Goal: Information Seeking & Learning: Compare options

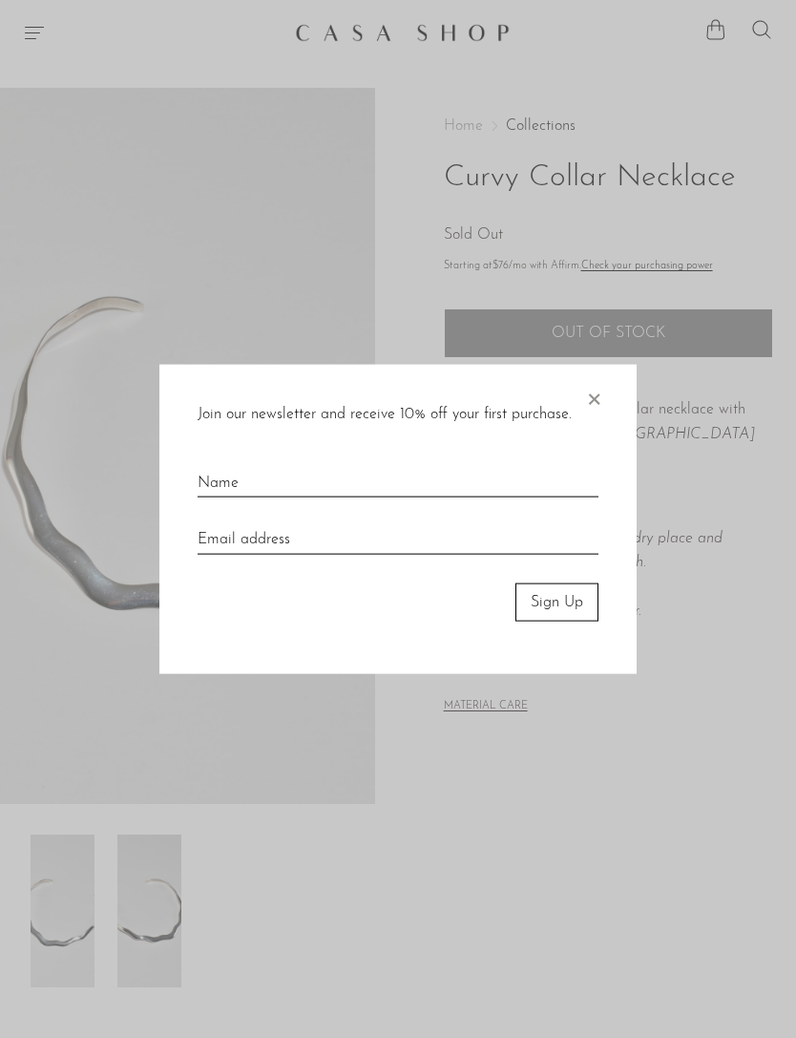
click at [601, 398] on span "×" at bounding box center [593, 394] width 19 height 61
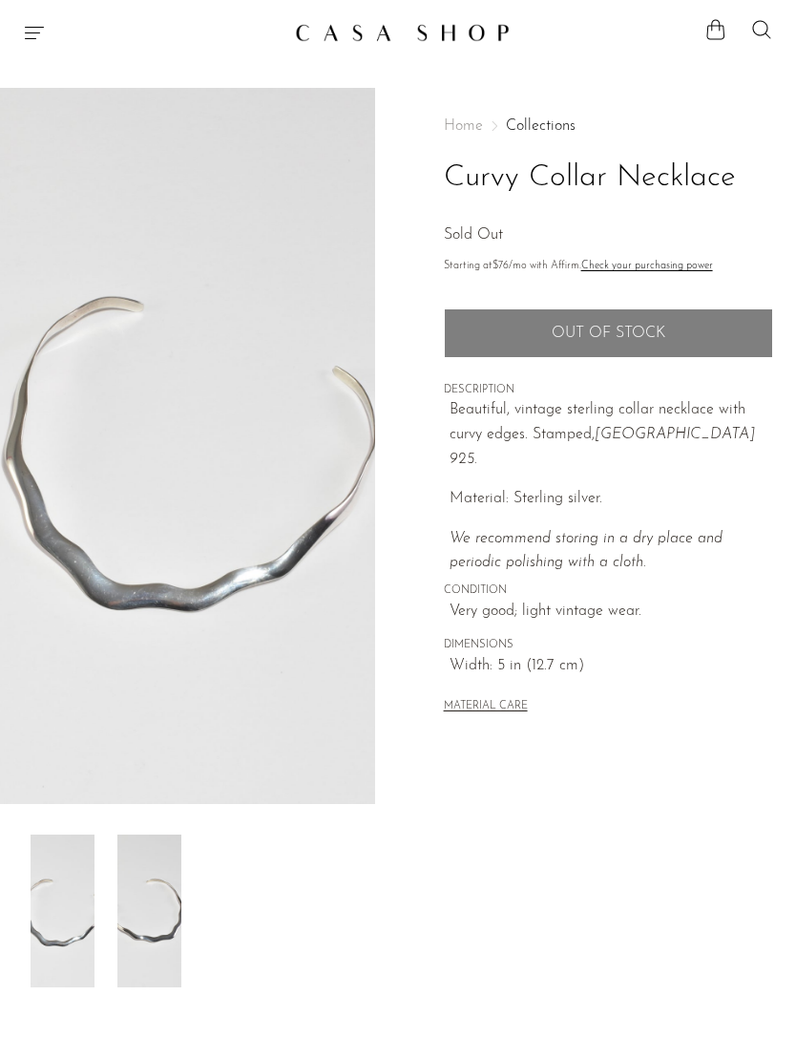
click at [370, 40] on img at bounding box center [402, 32] width 215 height 19
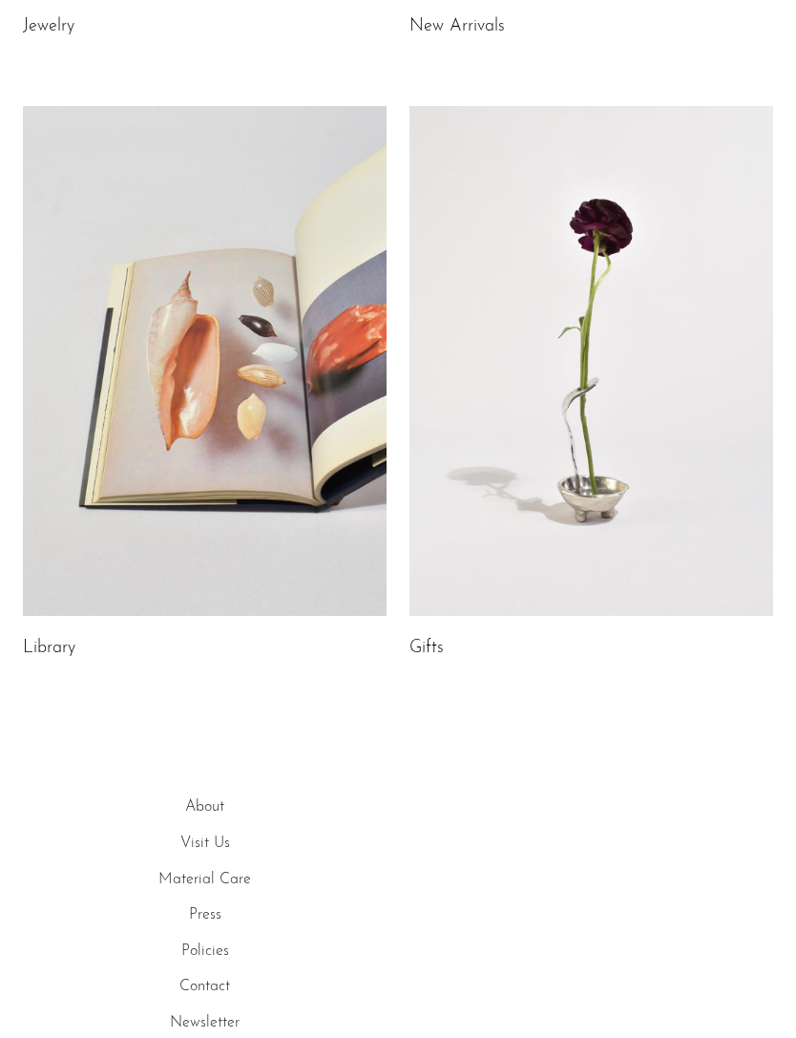
scroll to position [779, 0]
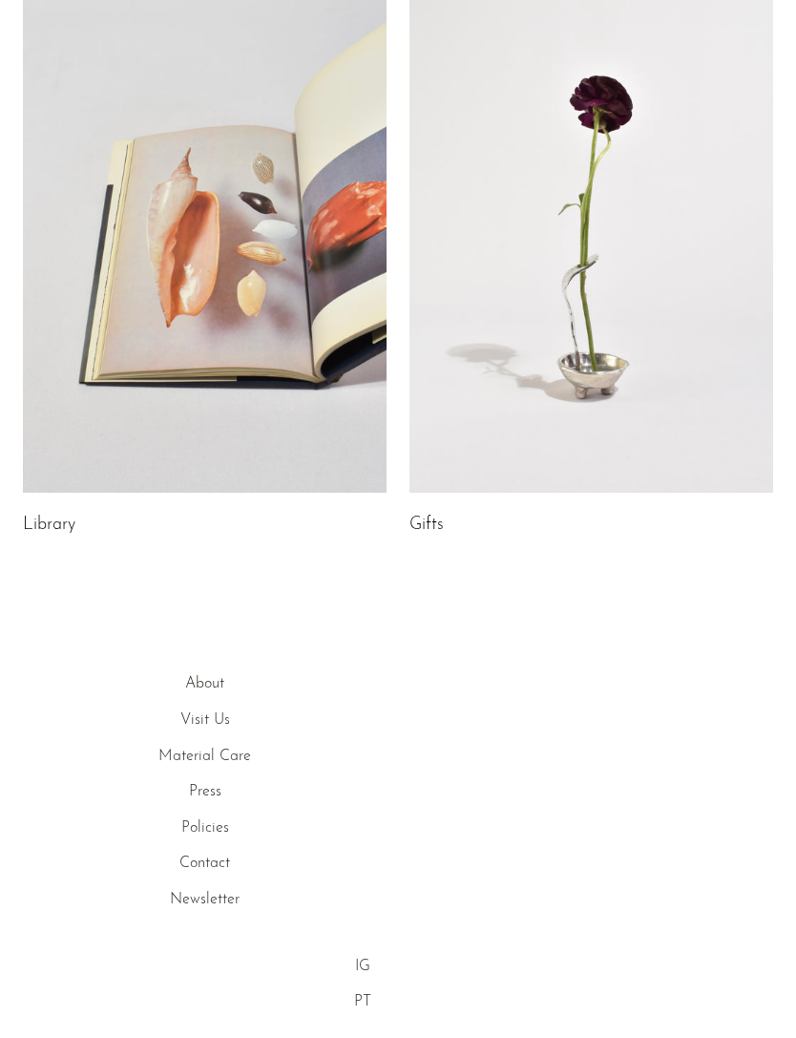
click at [190, 722] on link "Visit Us" at bounding box center [205, 719] width 50 height 15
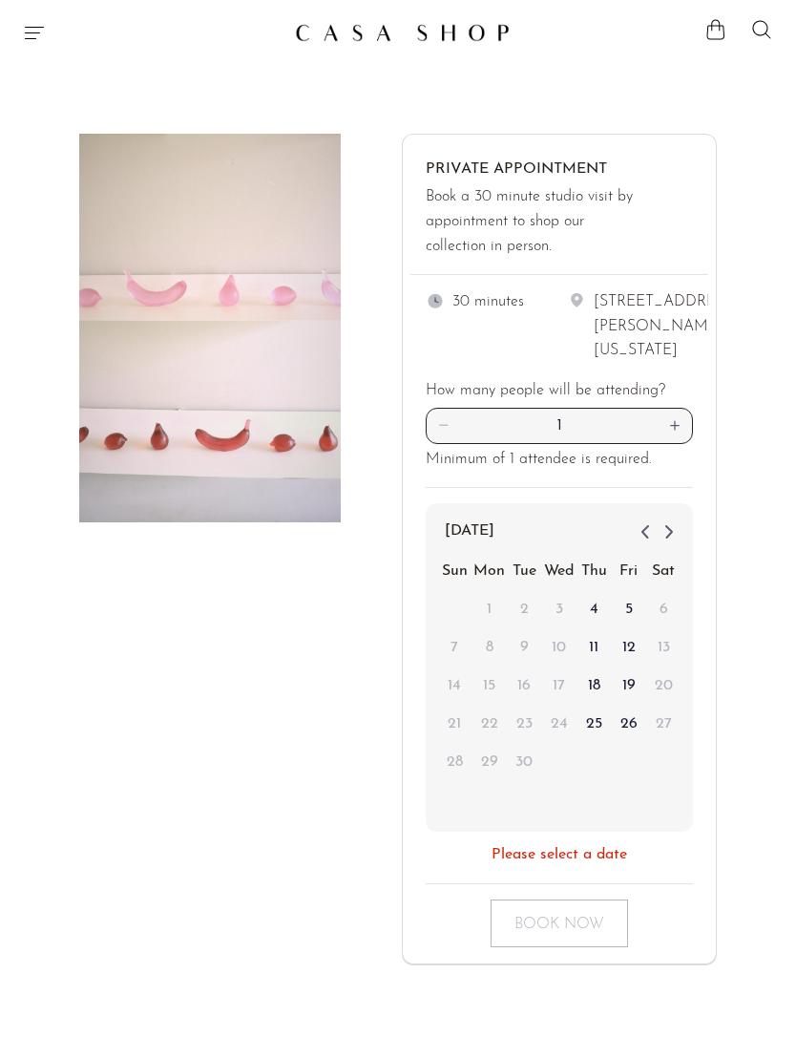
click at [24, 23] on icon "Menu" at bounding box center [34, 32] width 23 height 23
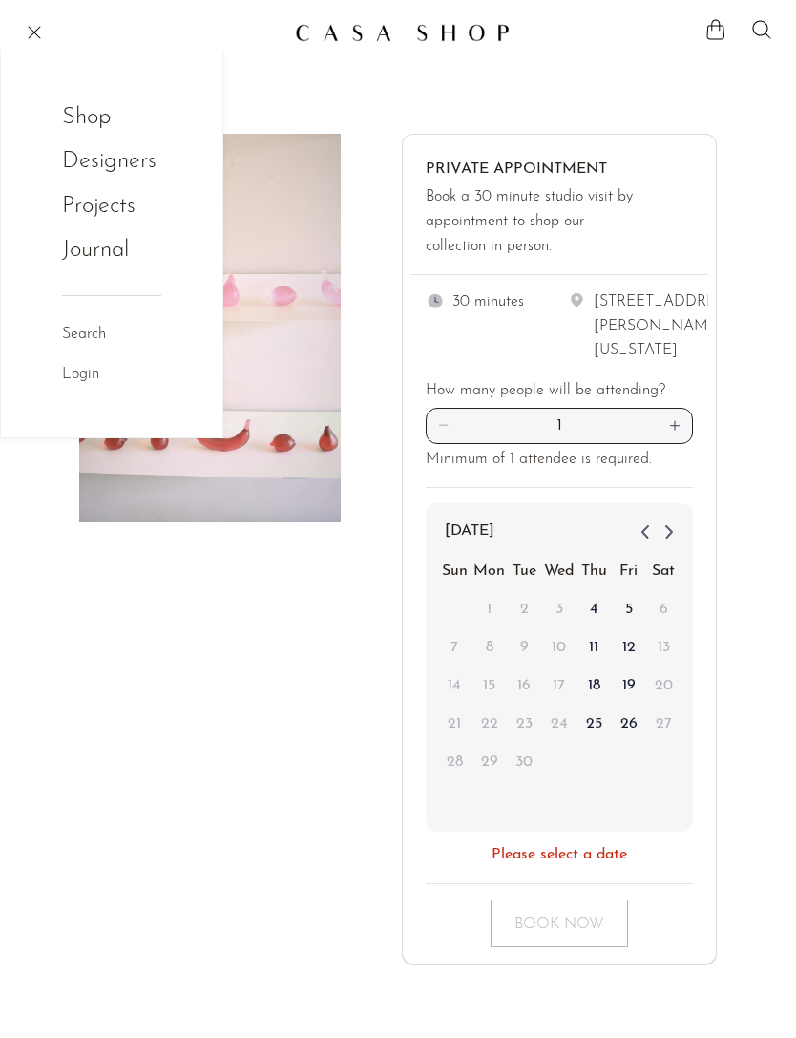
click at [82, 115] on link "Shop" at bounding box center [99, 117] width 74 height 36
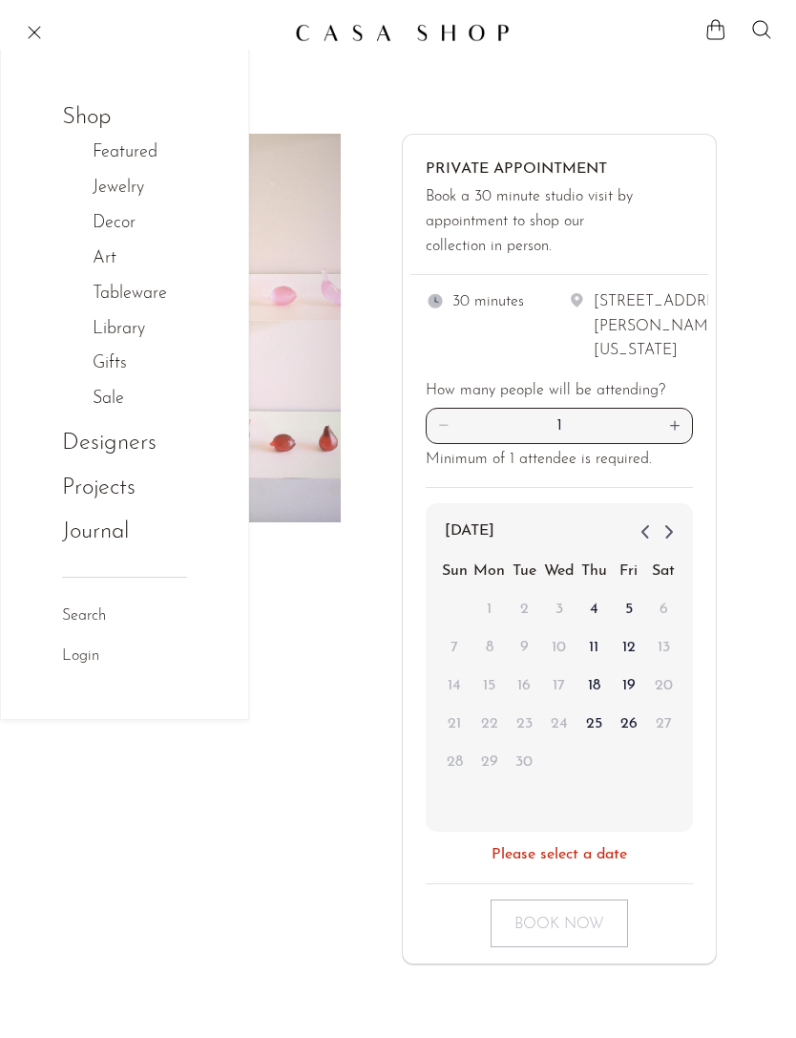
click at [107, 190] on link "Jewelry" at bounding box center [129, 189] width 72 height 28
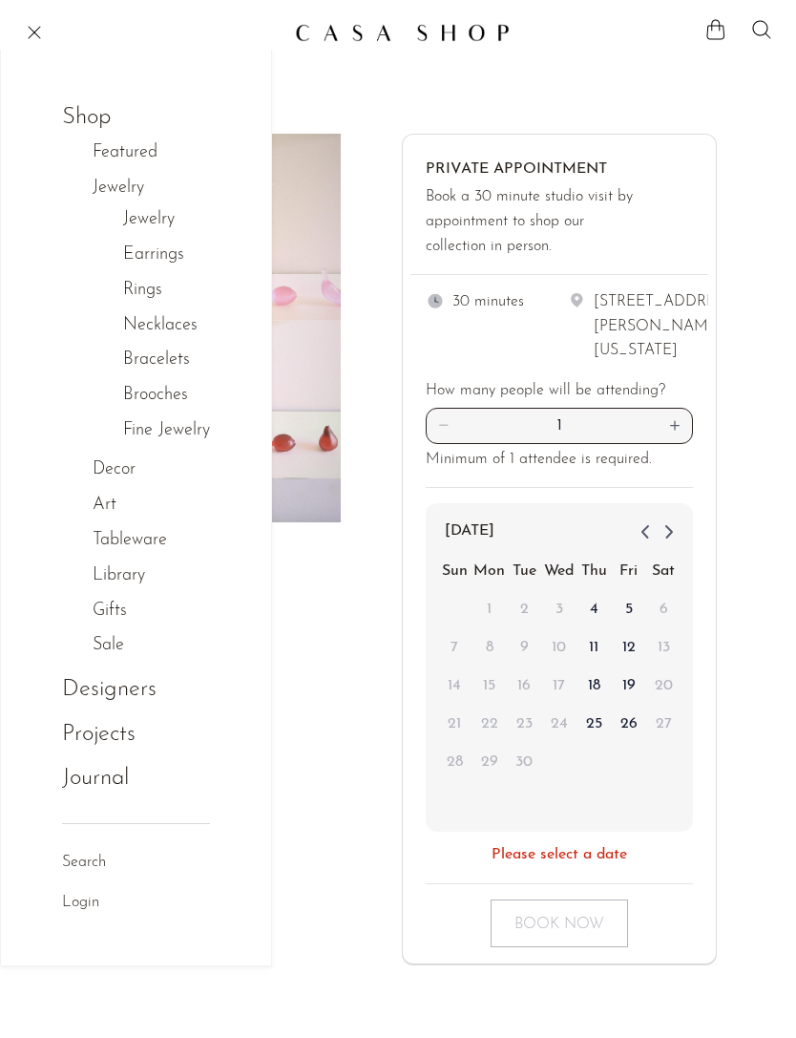
click at [116, 197] on link "Jewelry" at bounding box center [129, 189] width 72 height 28
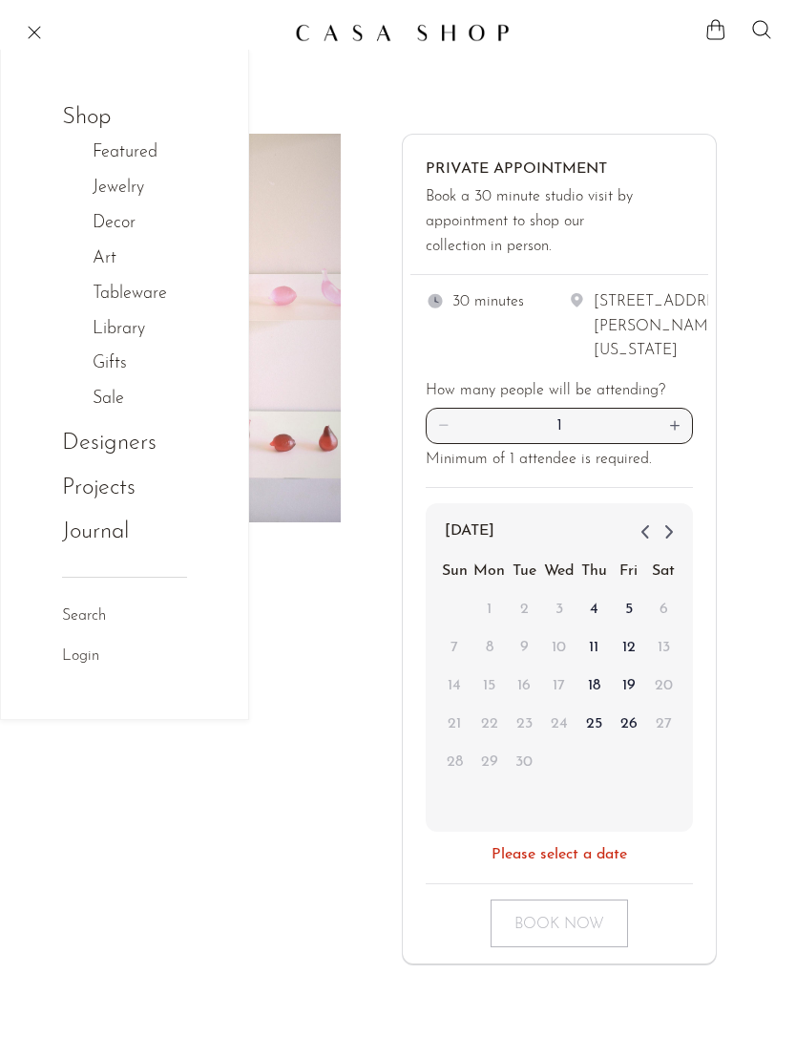
click at [110, 192] on link "Jewelry" at bounding box center [129, 189] width 72 height 28
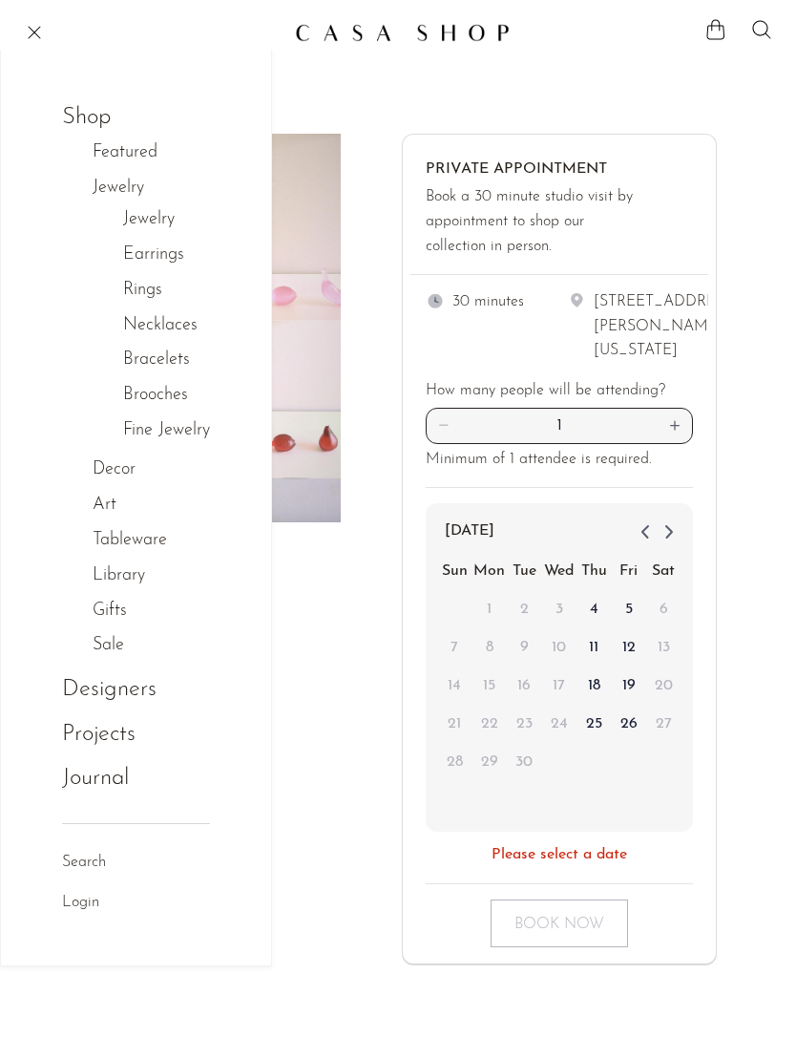
click at [152, 220] on link "Jewelry" at bounding box center [149, 220] width 52 height 28
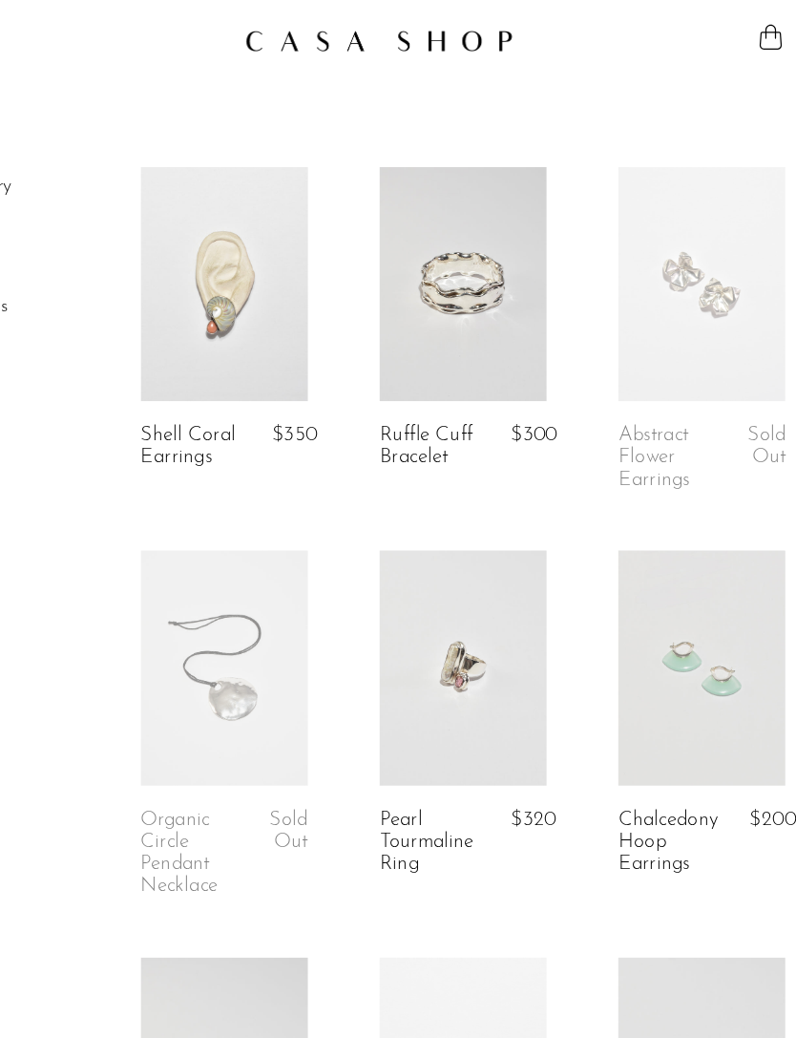
click at [403, 348] on link "Ruffle Cuff Bracelet" at bounding box center [444, 357] width 82 height 35
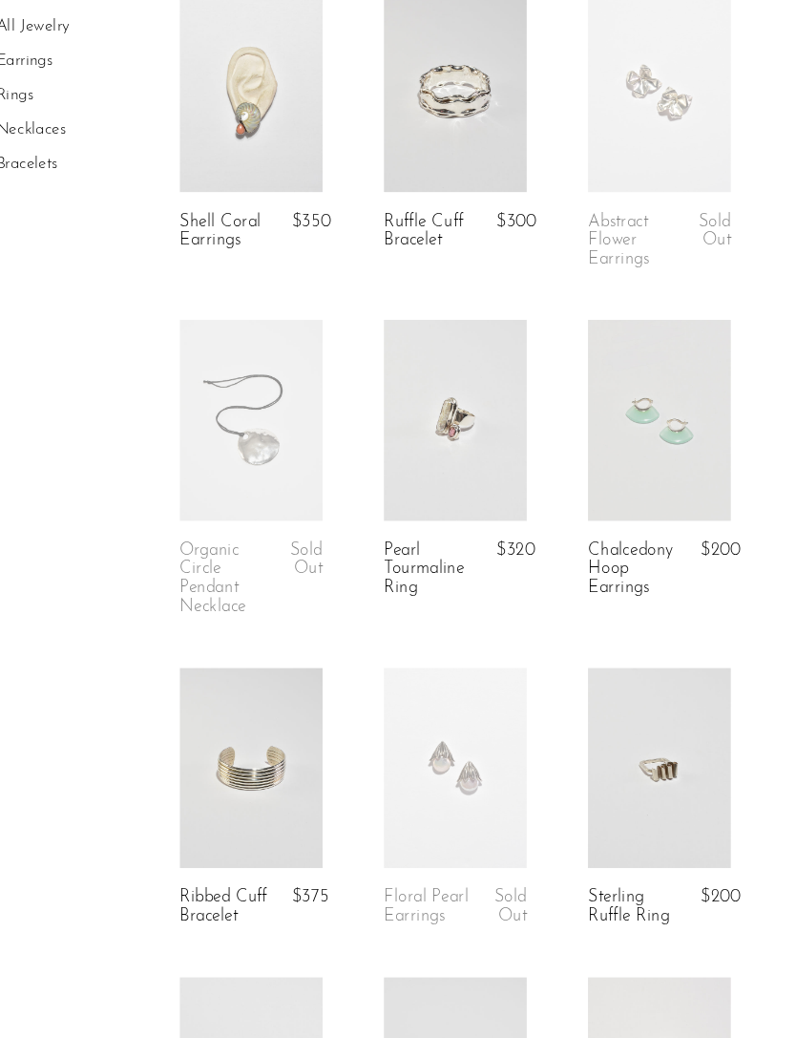
scroll to position [131, 0]
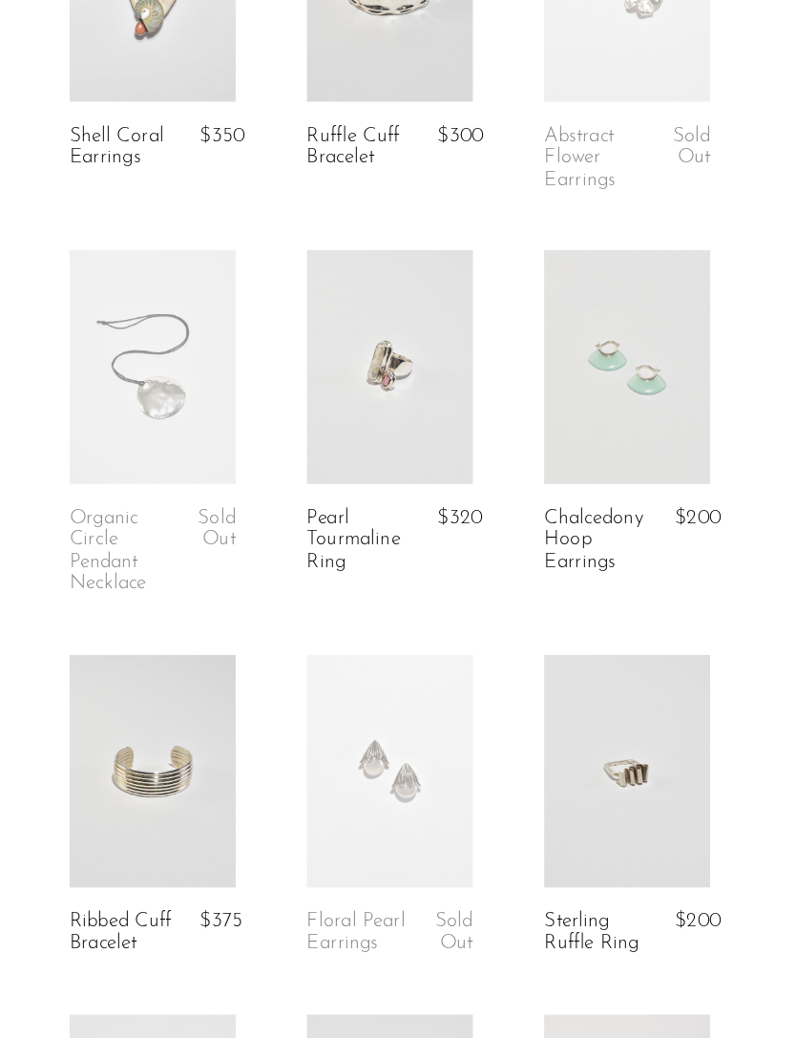
click at [403, 309] on link at bounding box center [470, 402] width 134 height 187
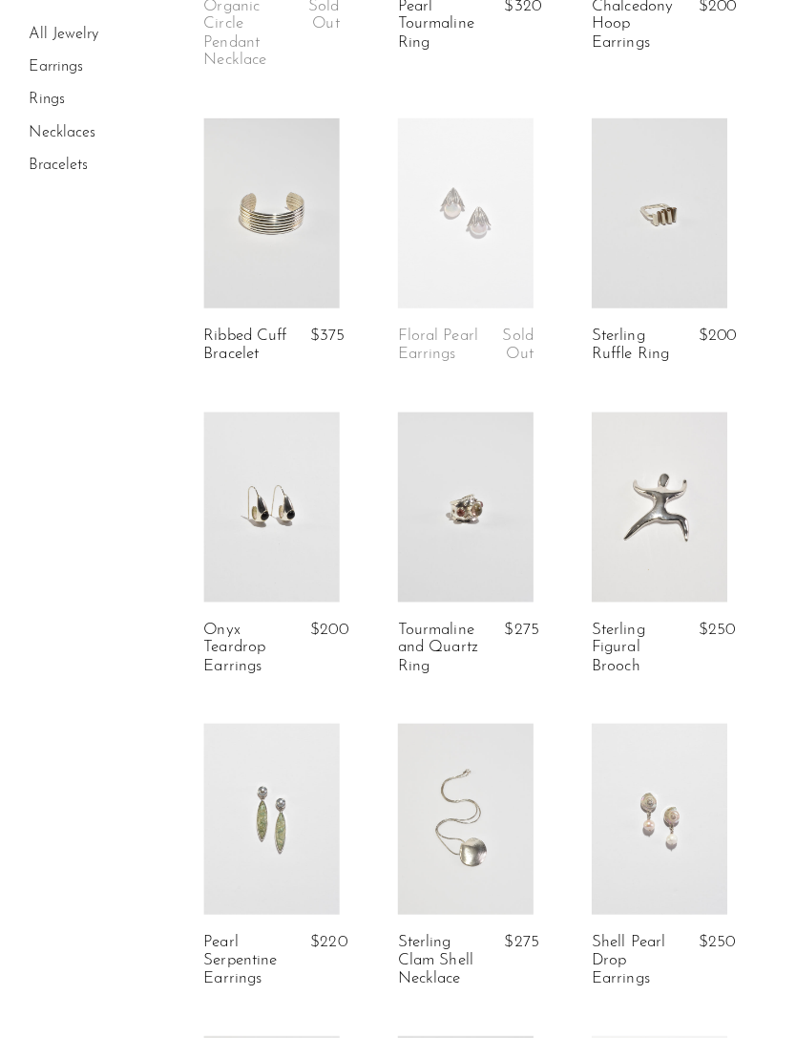
scroll to position [676, 0]
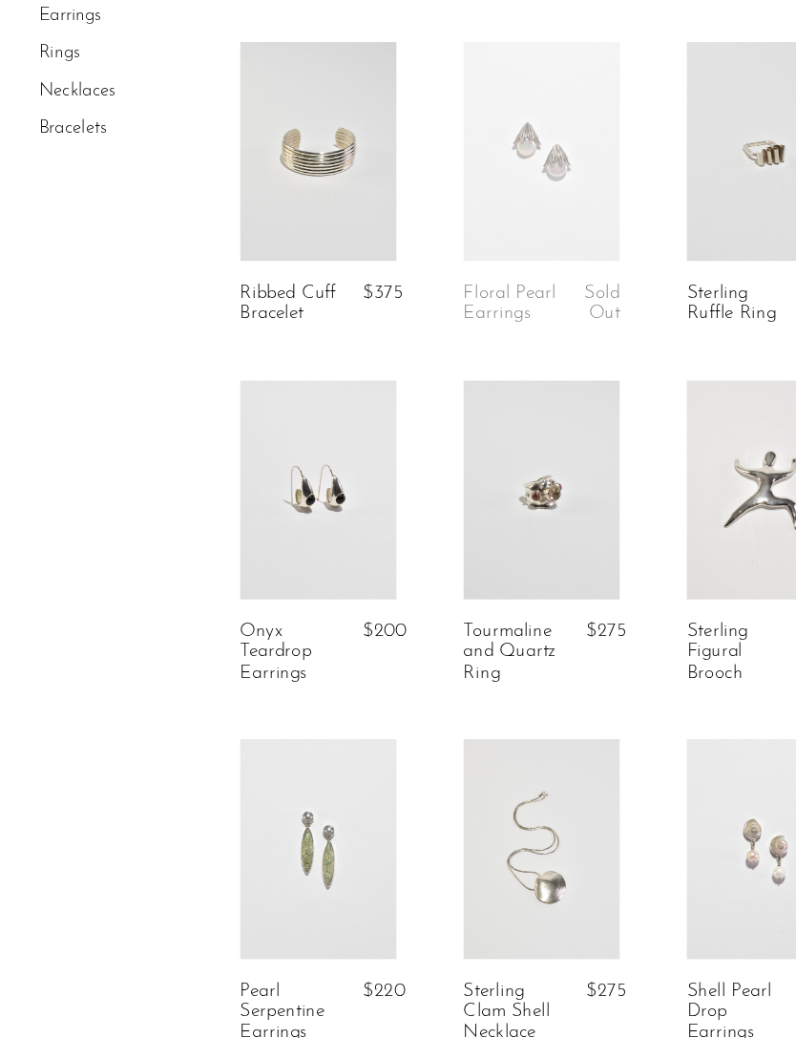
click at [264, 471] on link at bounding box center [279, 472] width 134 height 187
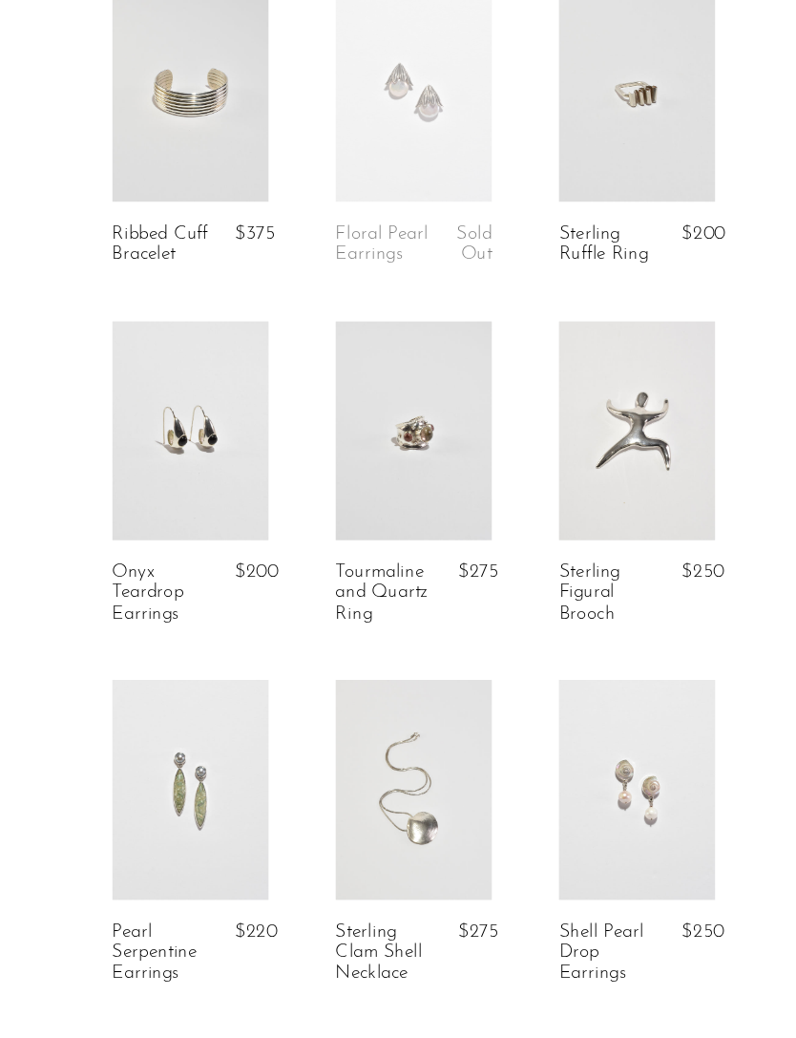
scroll to position [630, 0]
click at [403, 425] on link at bounding box center [470, 518] width 134 height 187
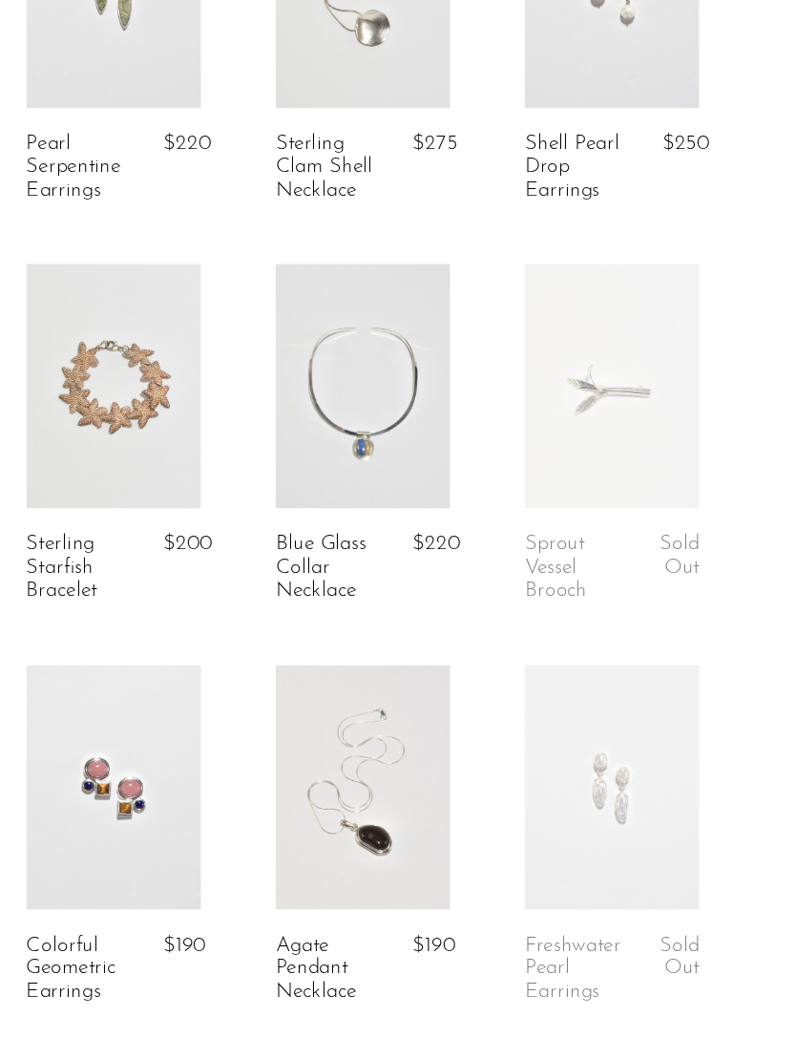
scroll to position [1364, 0]
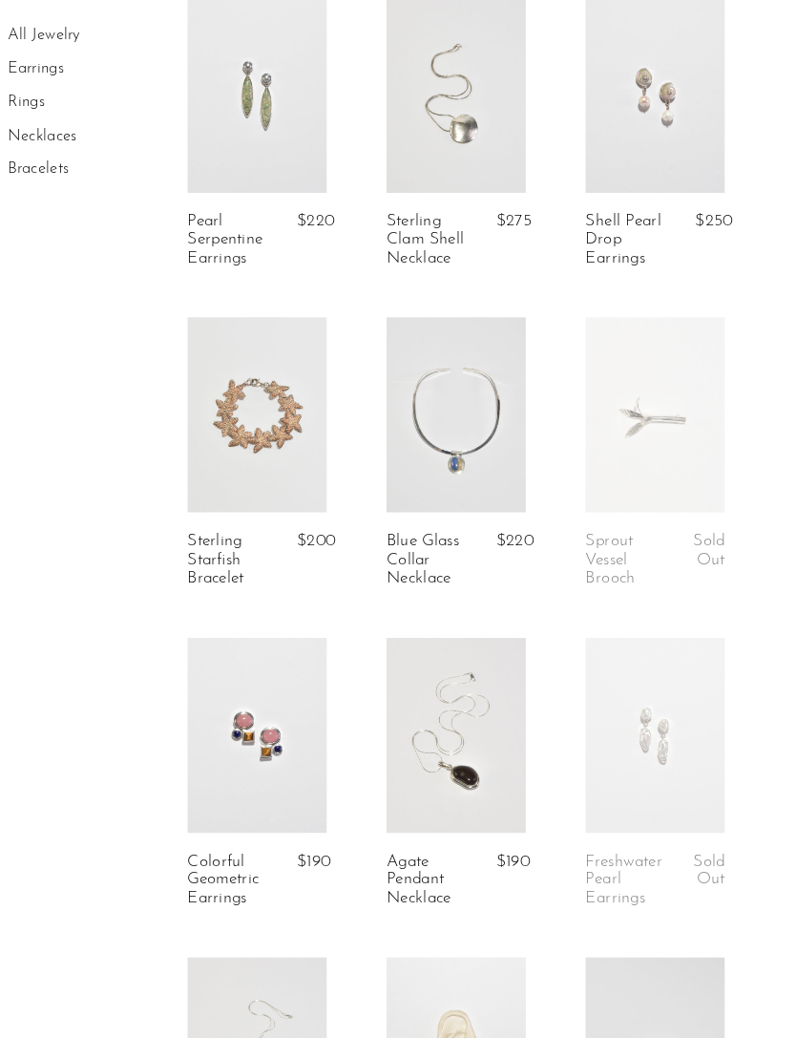
click at [444, 423] on link at bounding box center [470, 398] width 134 height 187
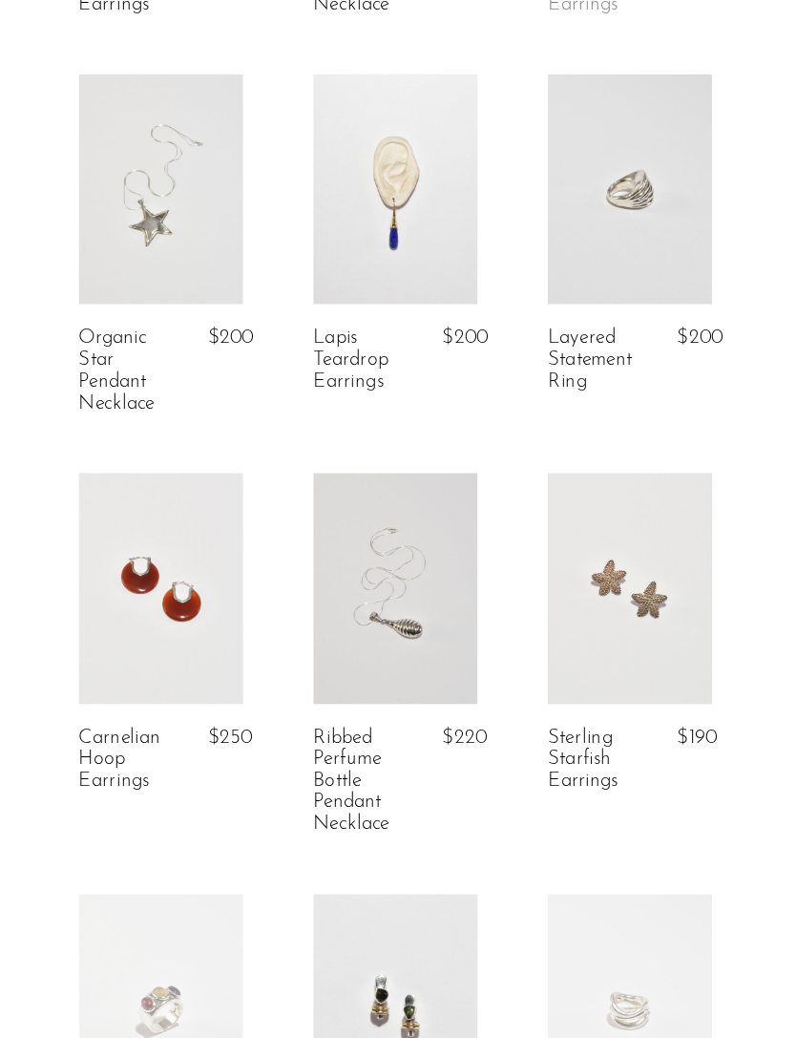
scroll to position [2080, 0]
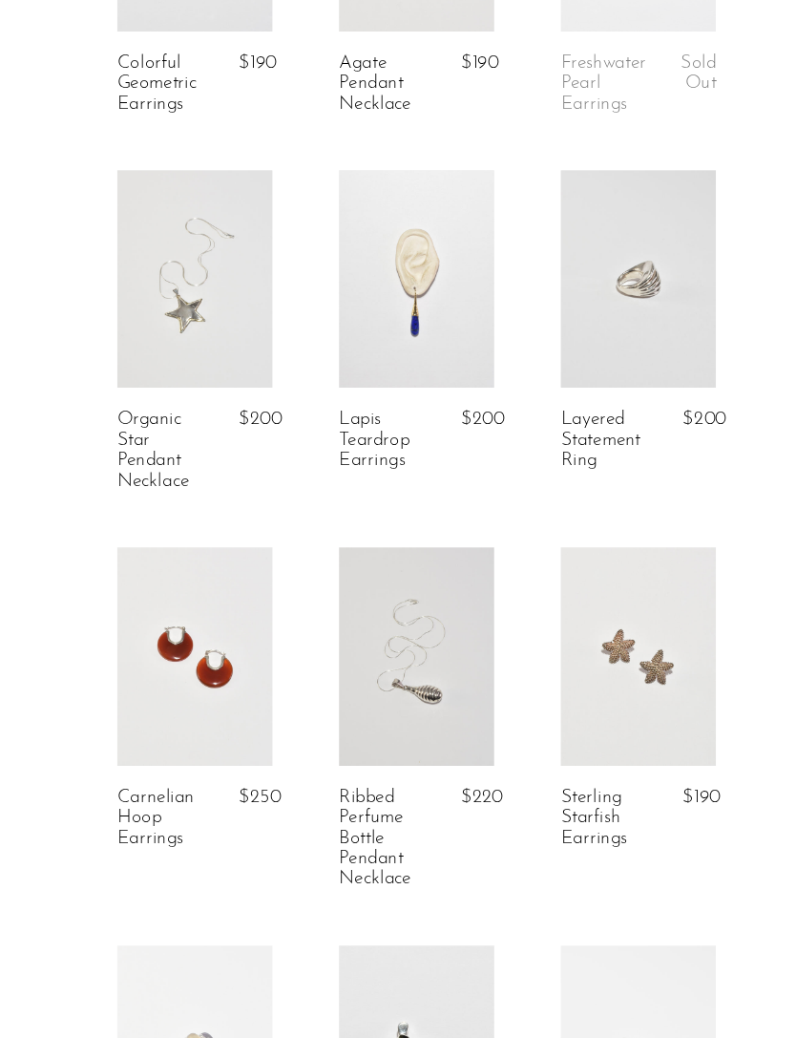
click at [403, 409] on link "Lapis Teardrop Earrings" at bounding box center [444, 435] width 82 height 53
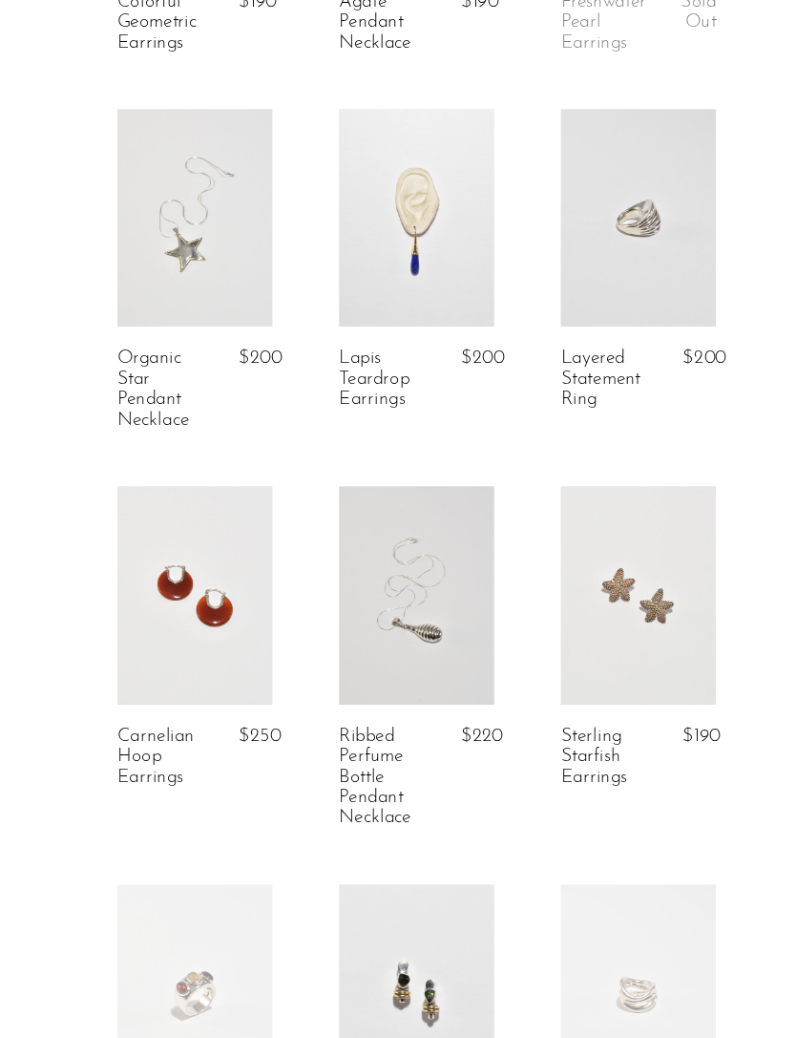
click at [594, 243] on link at bounding box center [661, 332] width 134 height 187
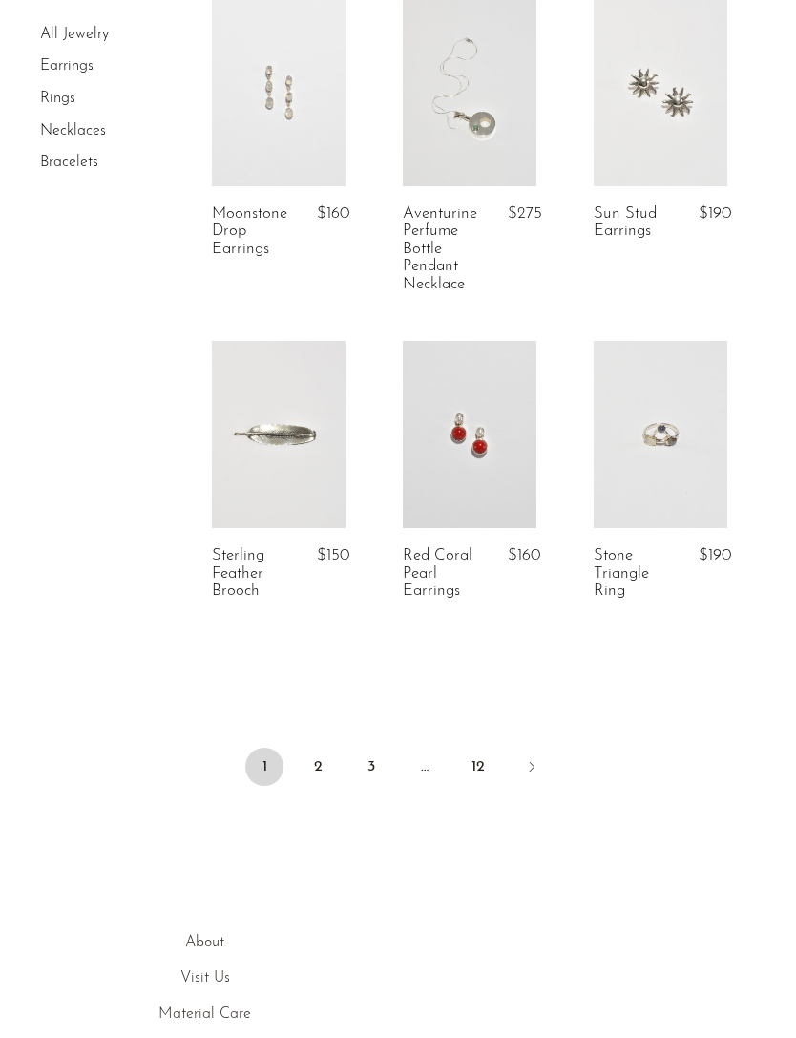
scroll to position [3518, 0]
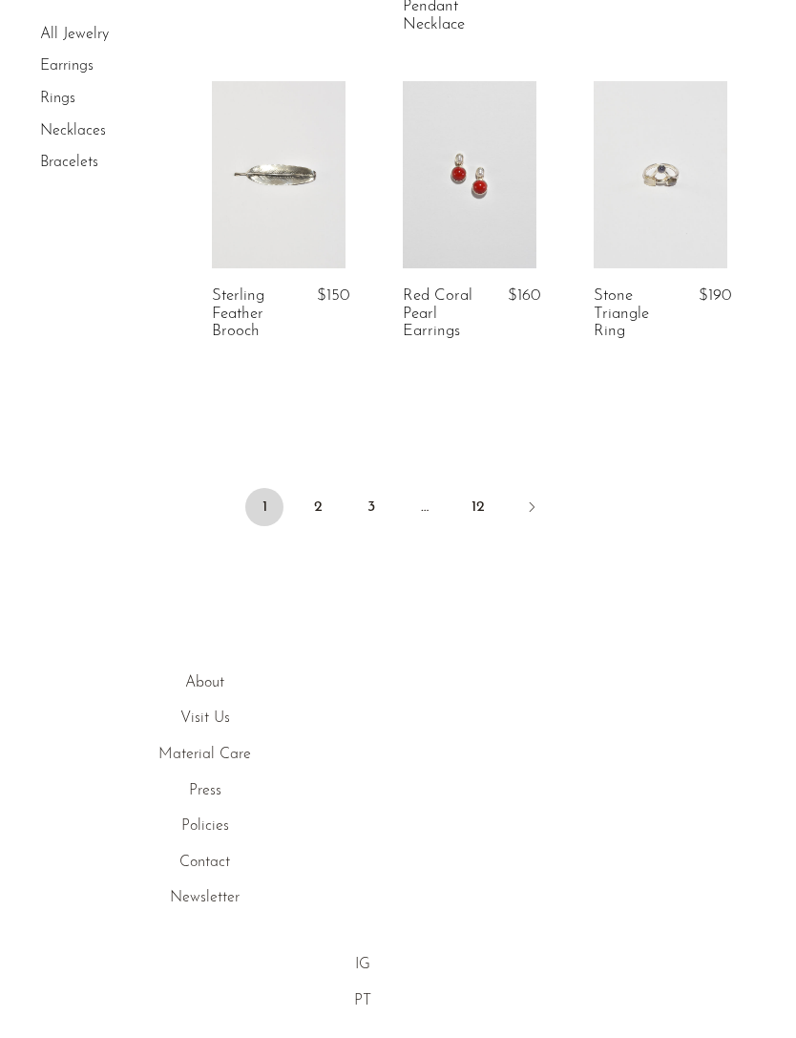
click at [312, 496] on link "2" at bounding box center [318, 507] width 38 height 38
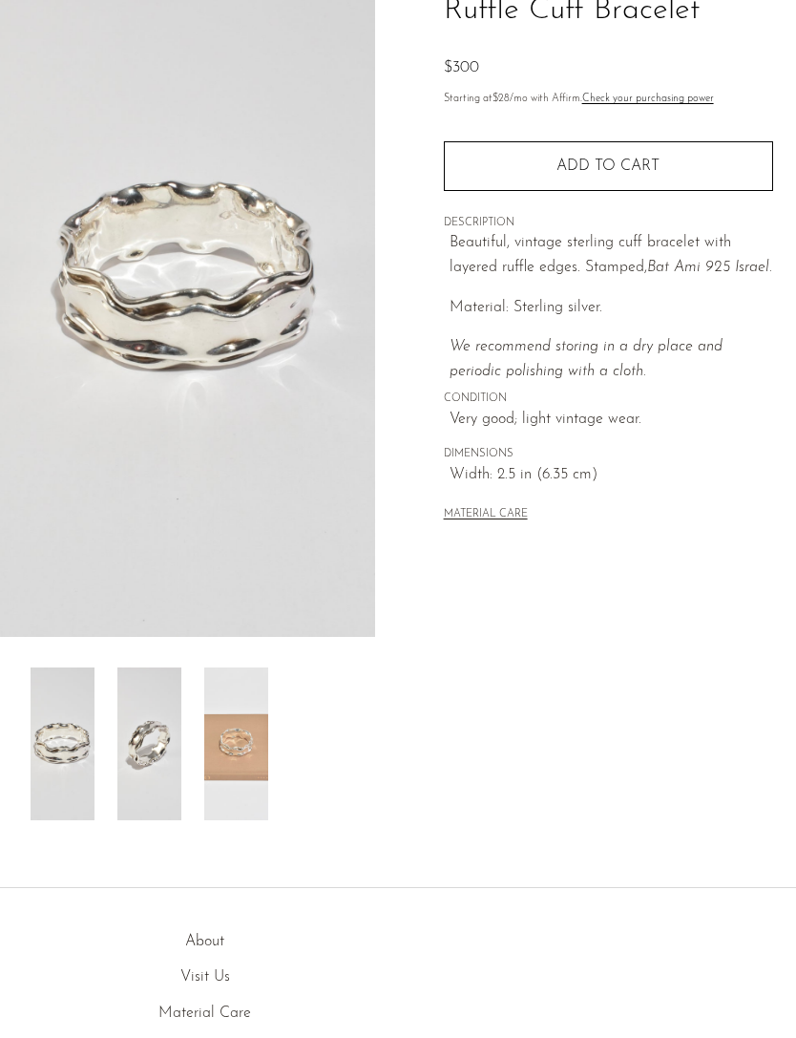
scroll to position [156, 0]
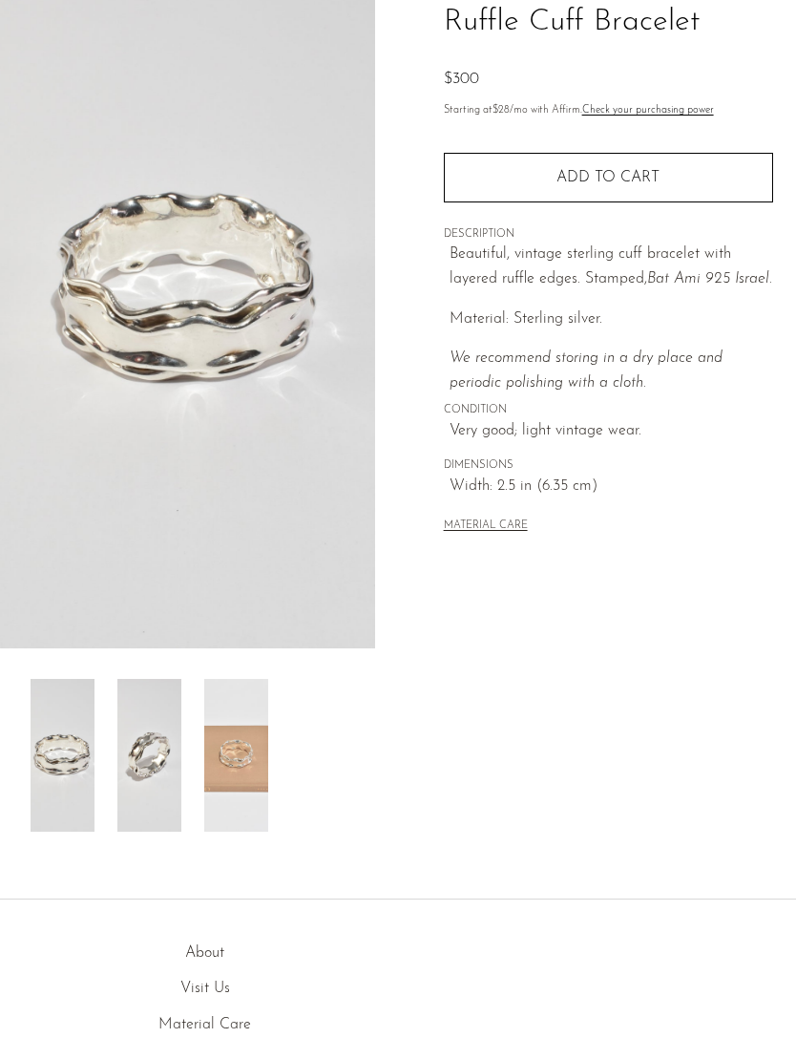
click at [145, 761] on img at bounding box center [149, 755] width 64 height 153
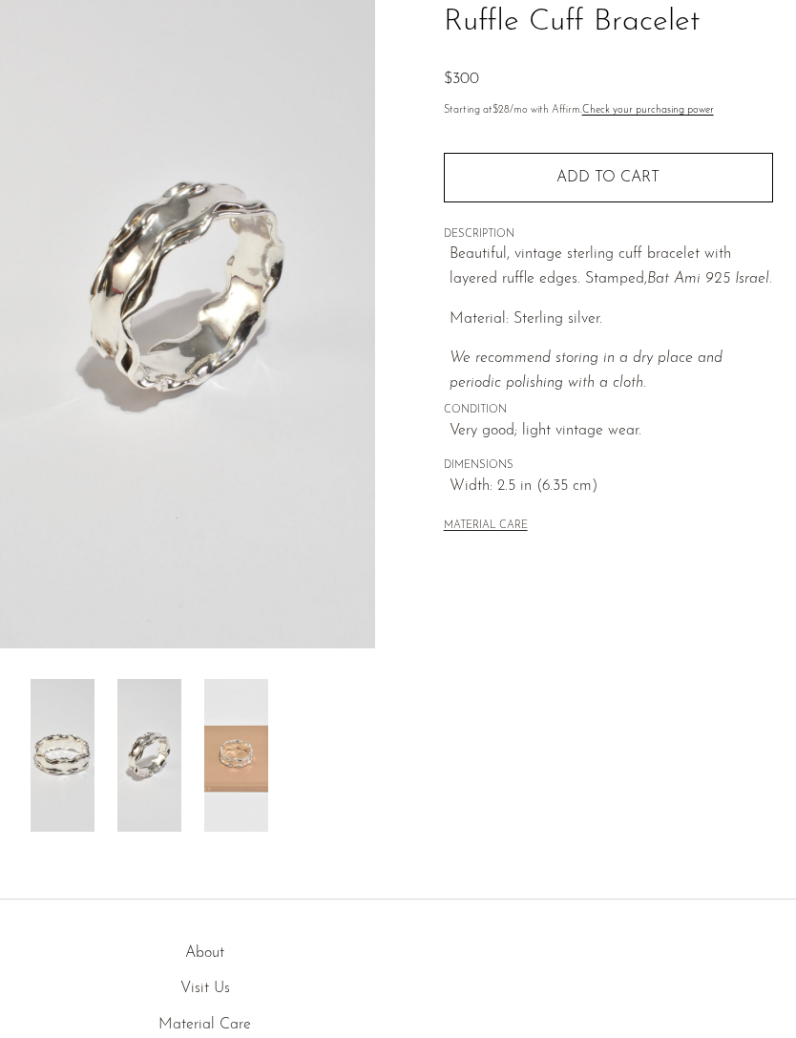
click at [238, 772] on img at bounding box center [236, 755] width 64 height 153
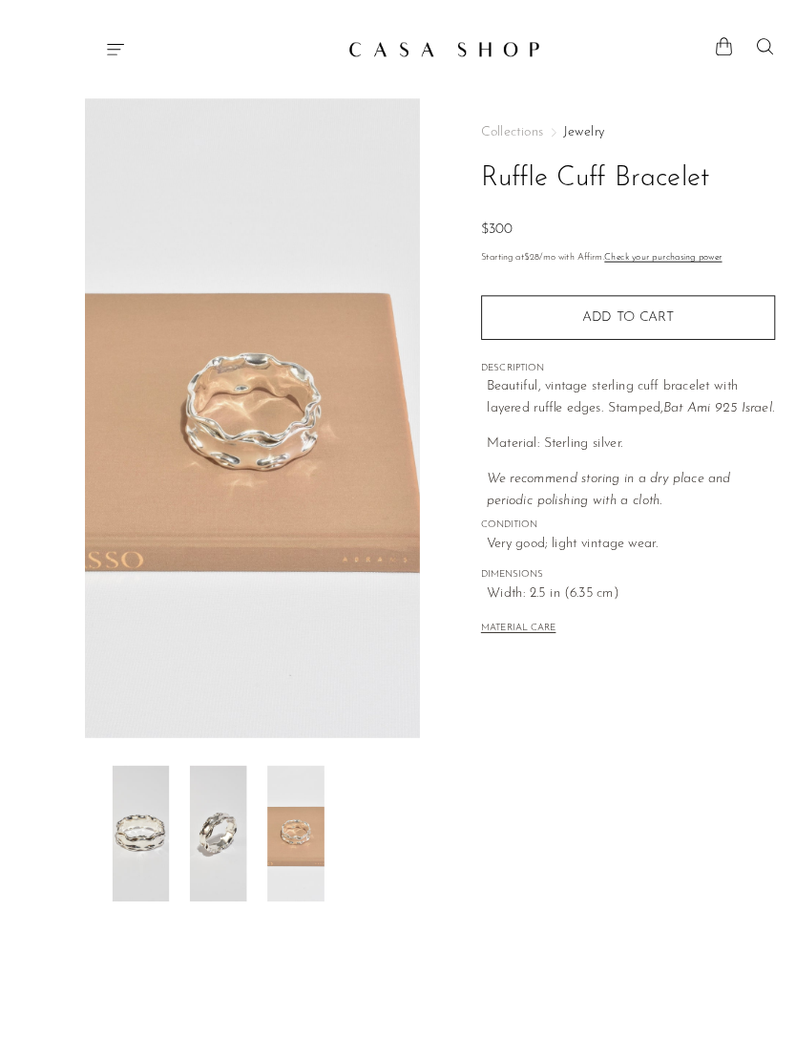
scroll to position [32, 0]
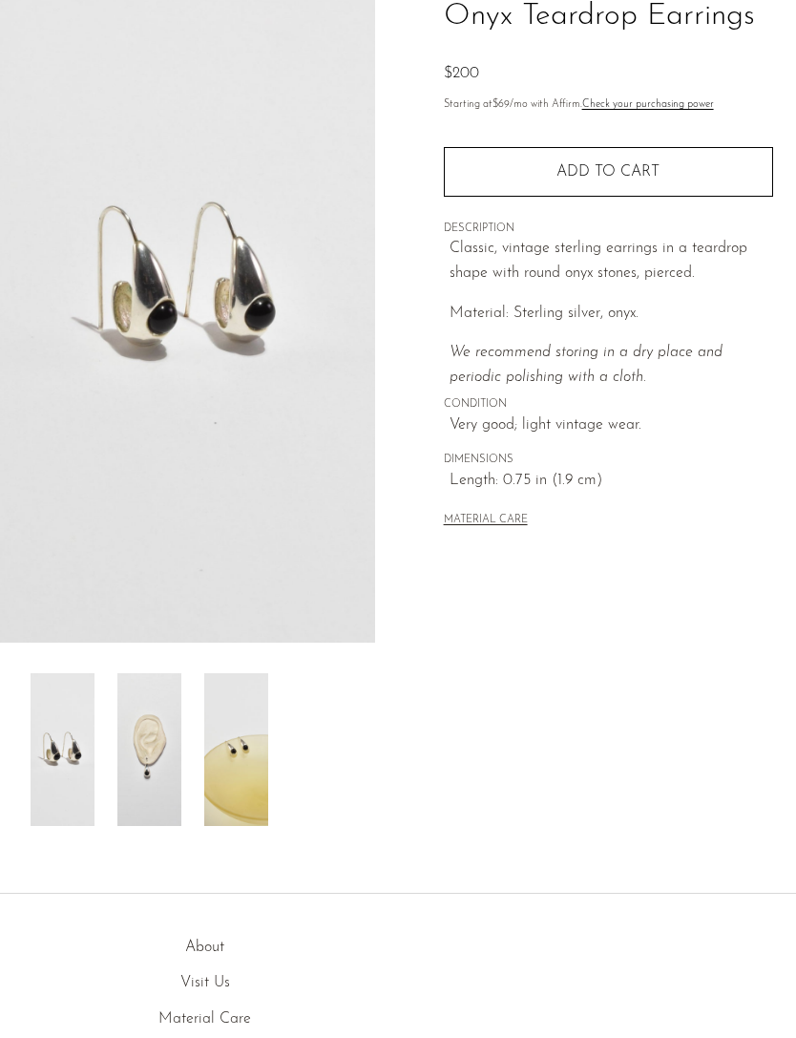
scroll to position [153, 0]
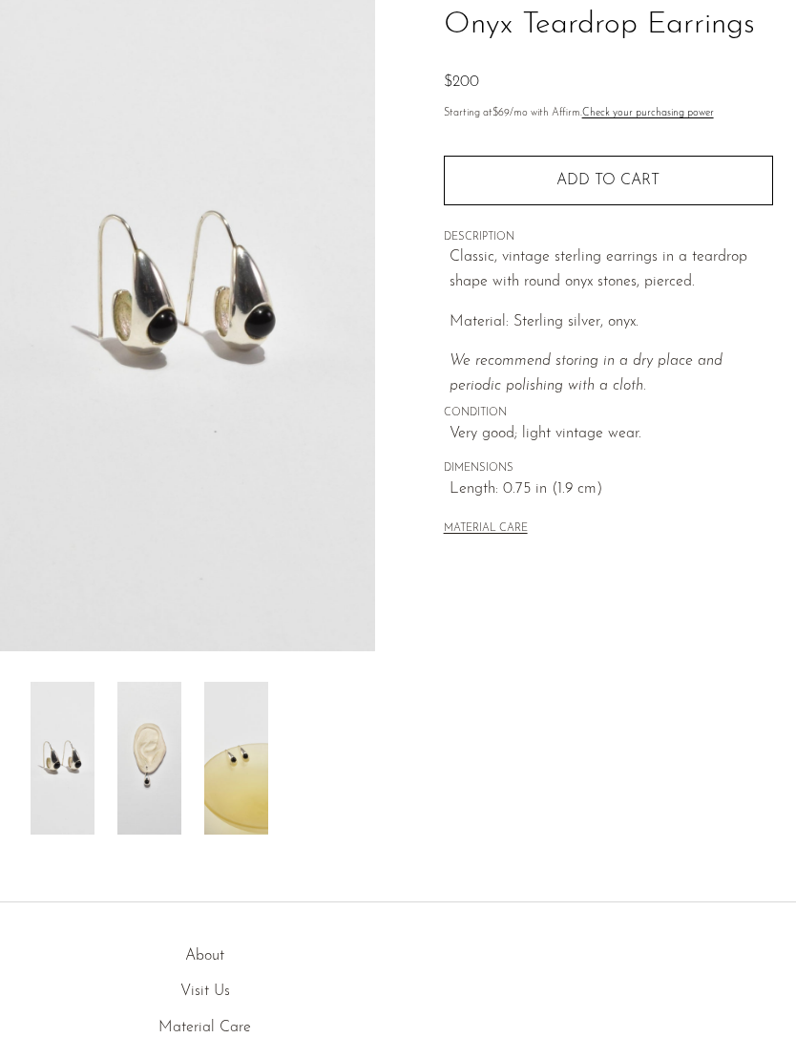
click at [142, 759] on img at bounding box center [149, 758] width 64 height 153
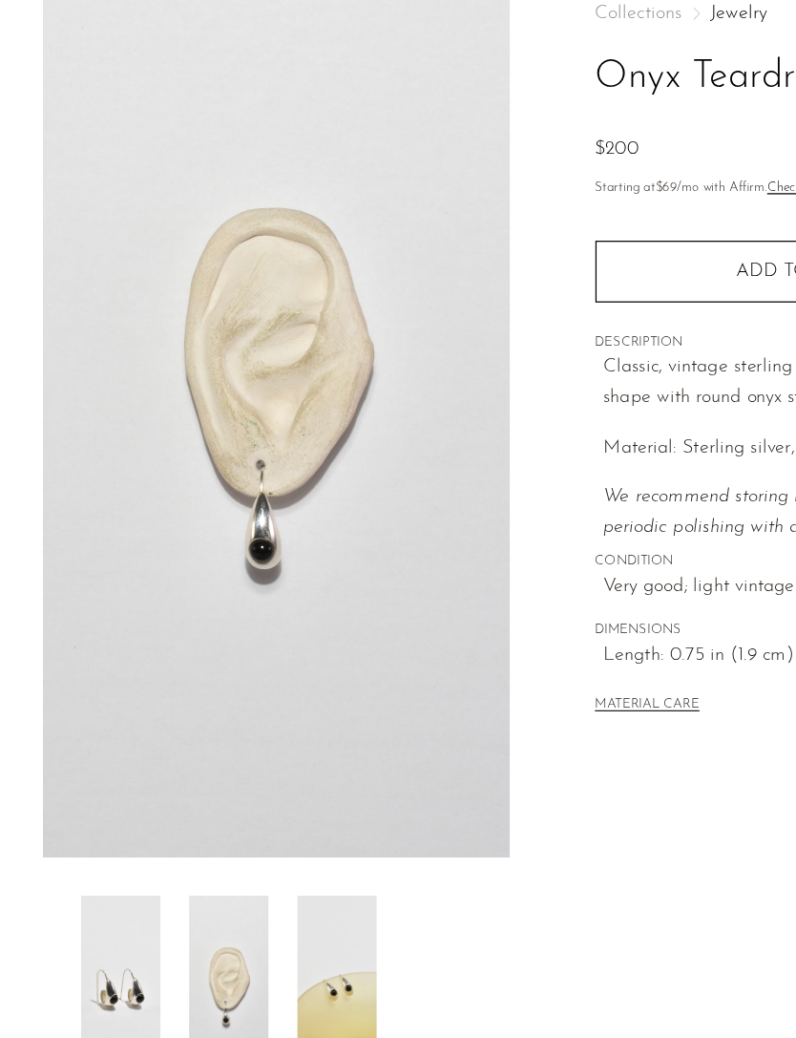
scroll to position [17, 0]
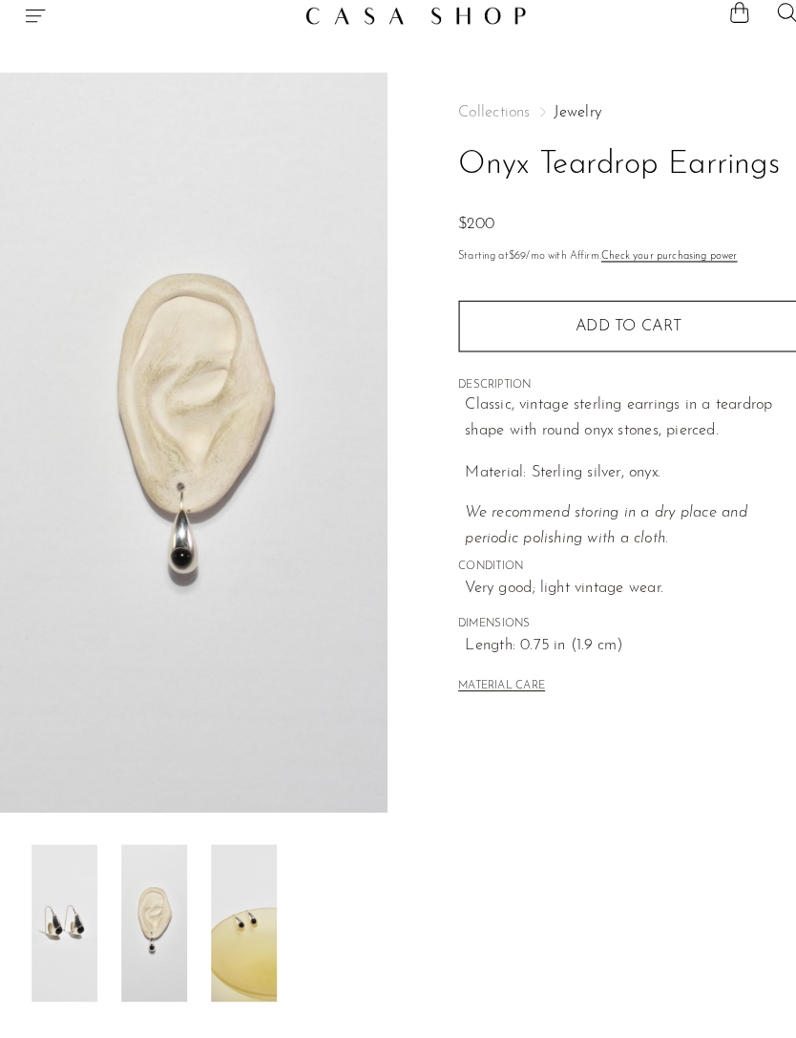
click at [251, 914] on img at bounding box center [236, 893] width 64 height 153
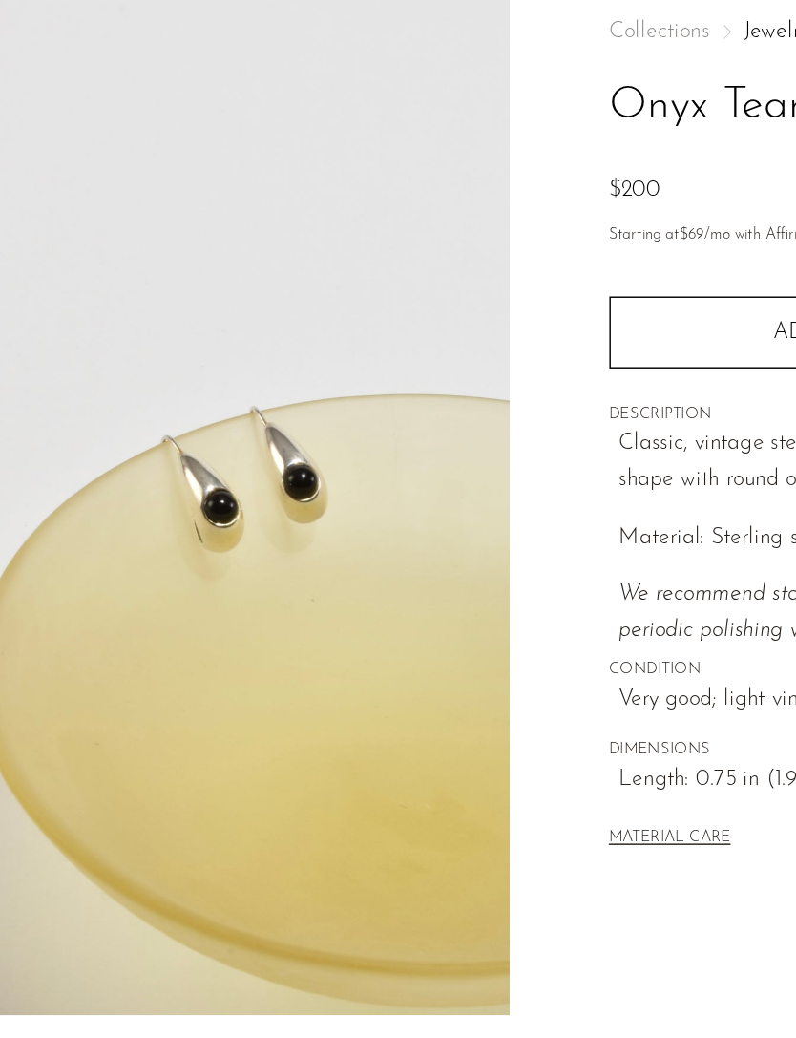
scroll to position [0, 0]
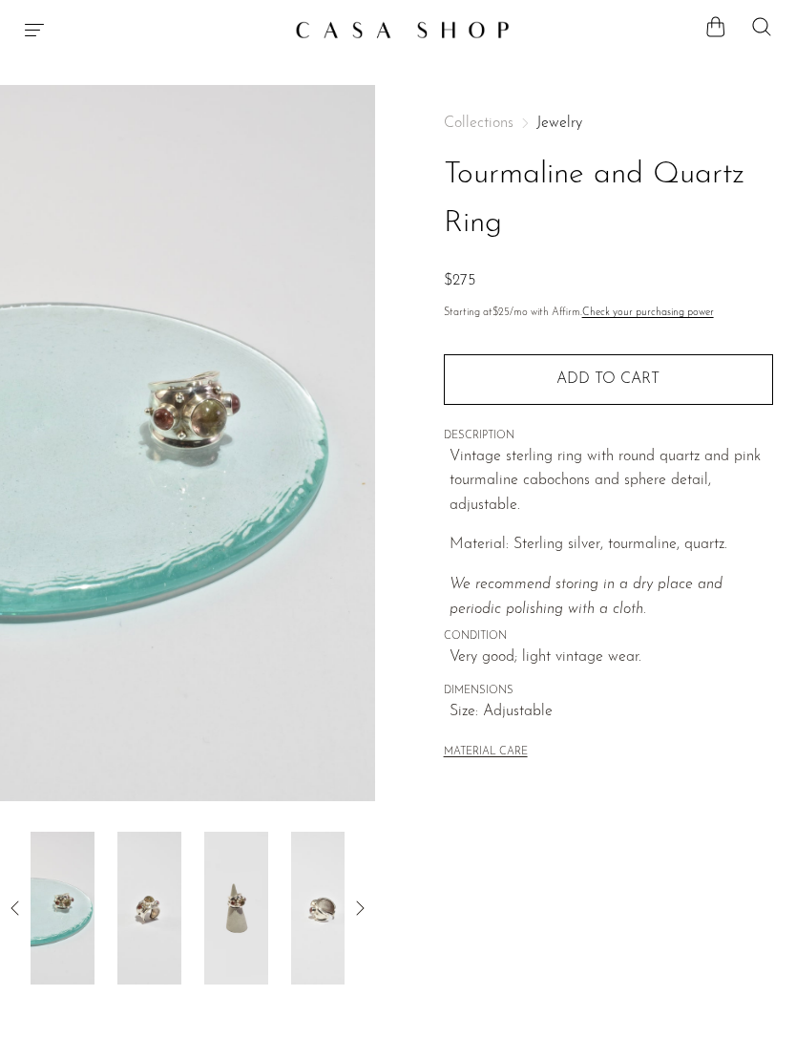
scroll to position [64, 0]
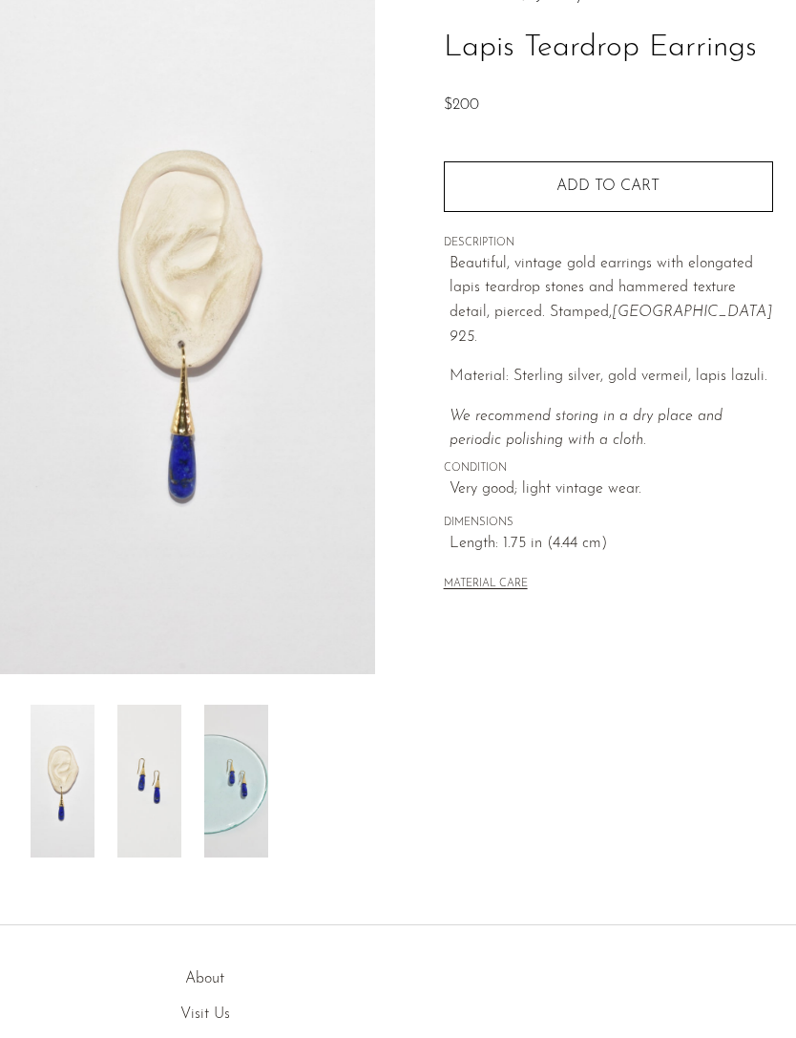
scroll to position [125, 0]
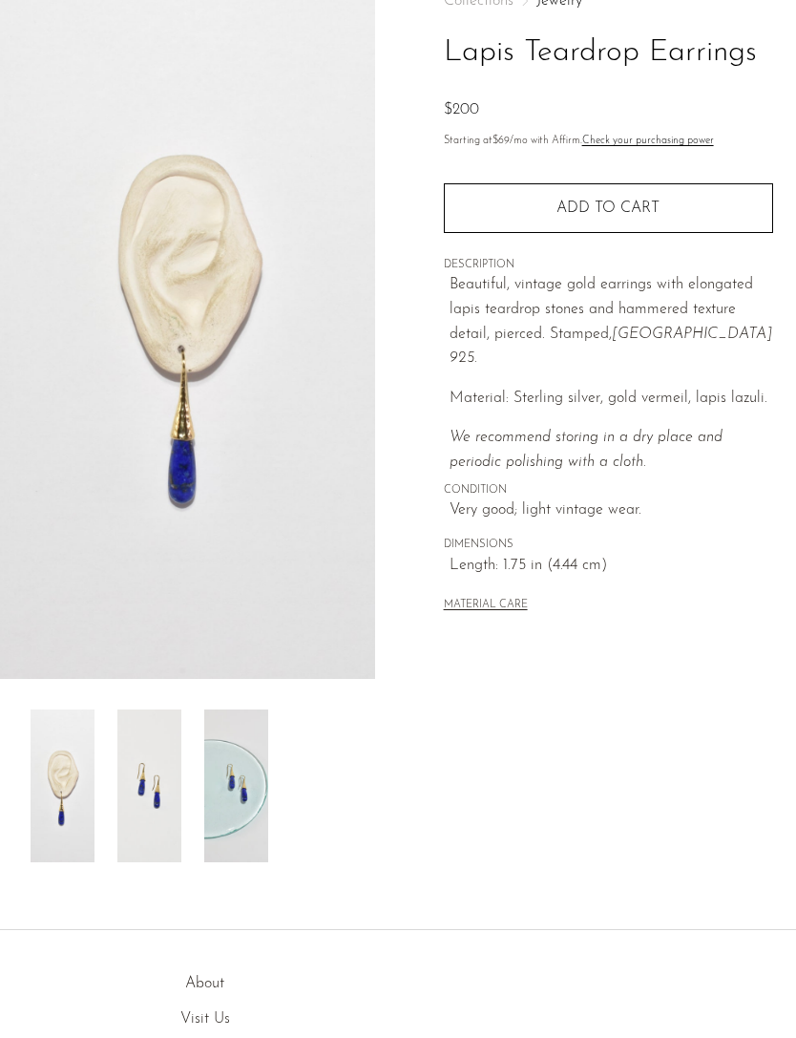
click at [147, 791] on img at bounding box center [149, 785] width 64 height 153
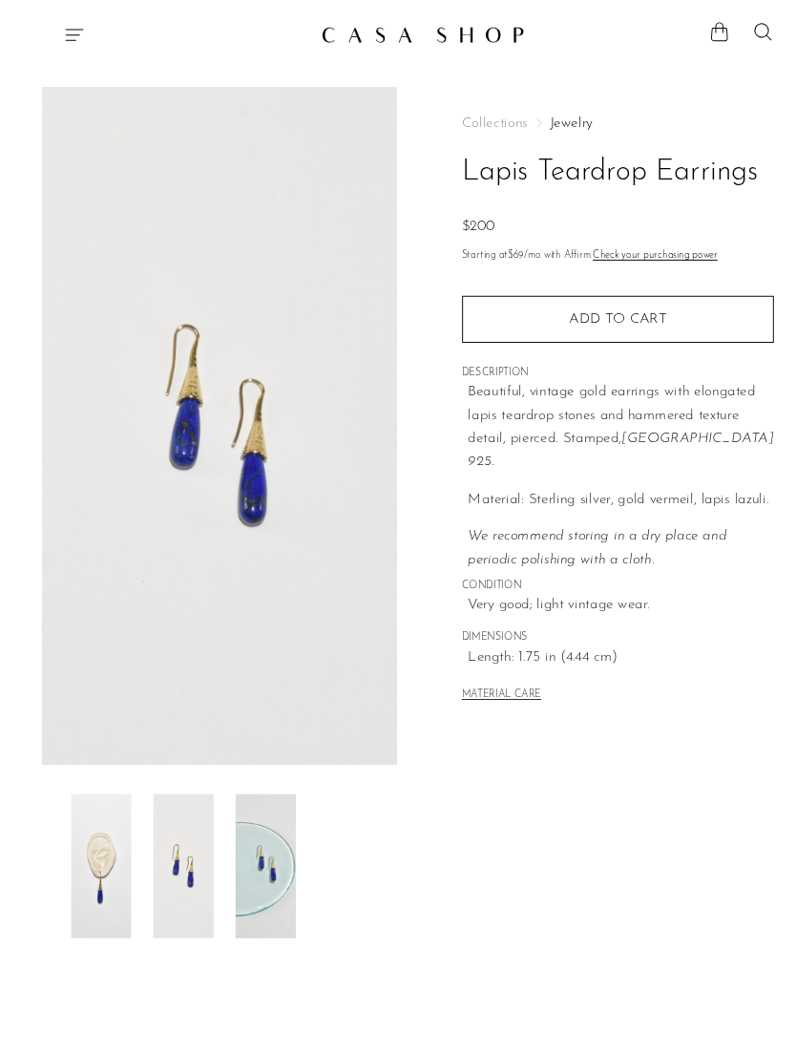
scroll to position [30, 0]
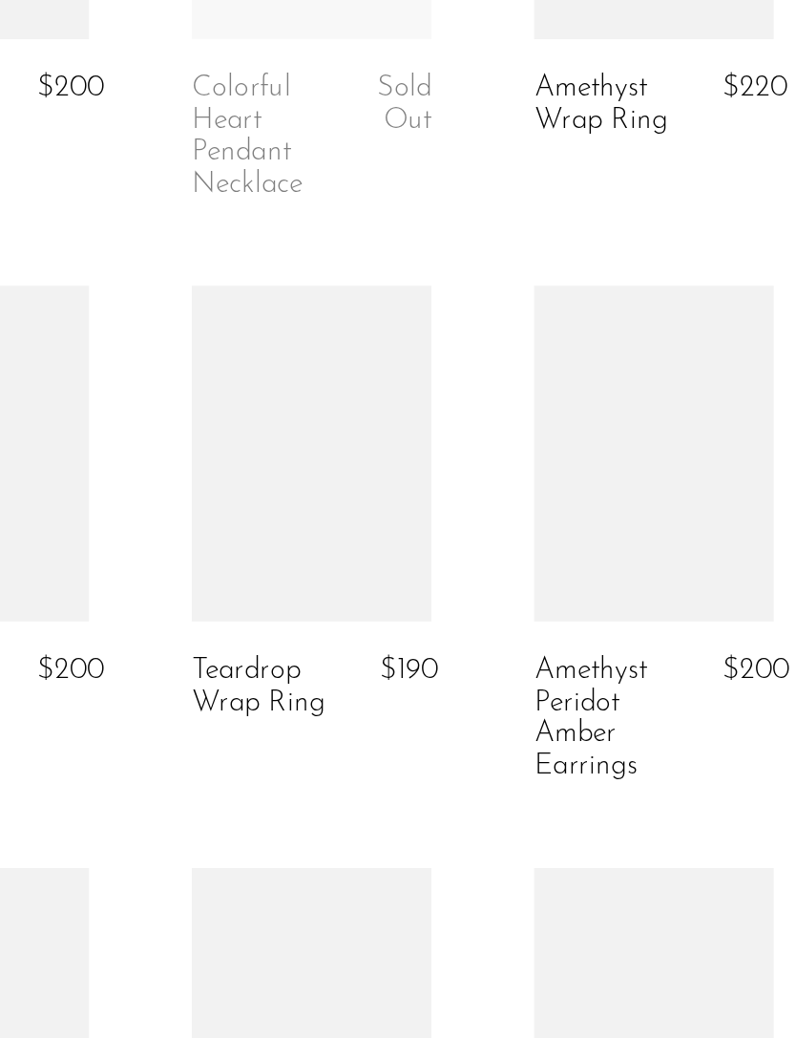
scroll to position [2901, 0]
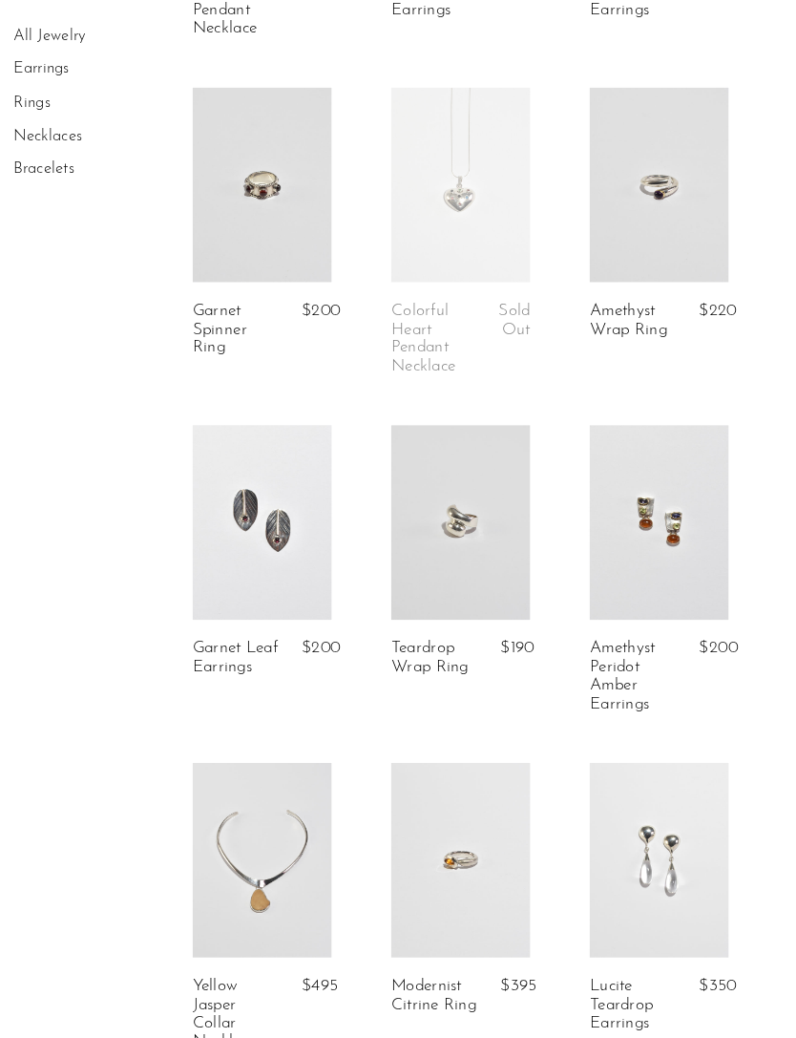
click at [454, 497] on link at bounding box center [470, 502] width 134 height 187
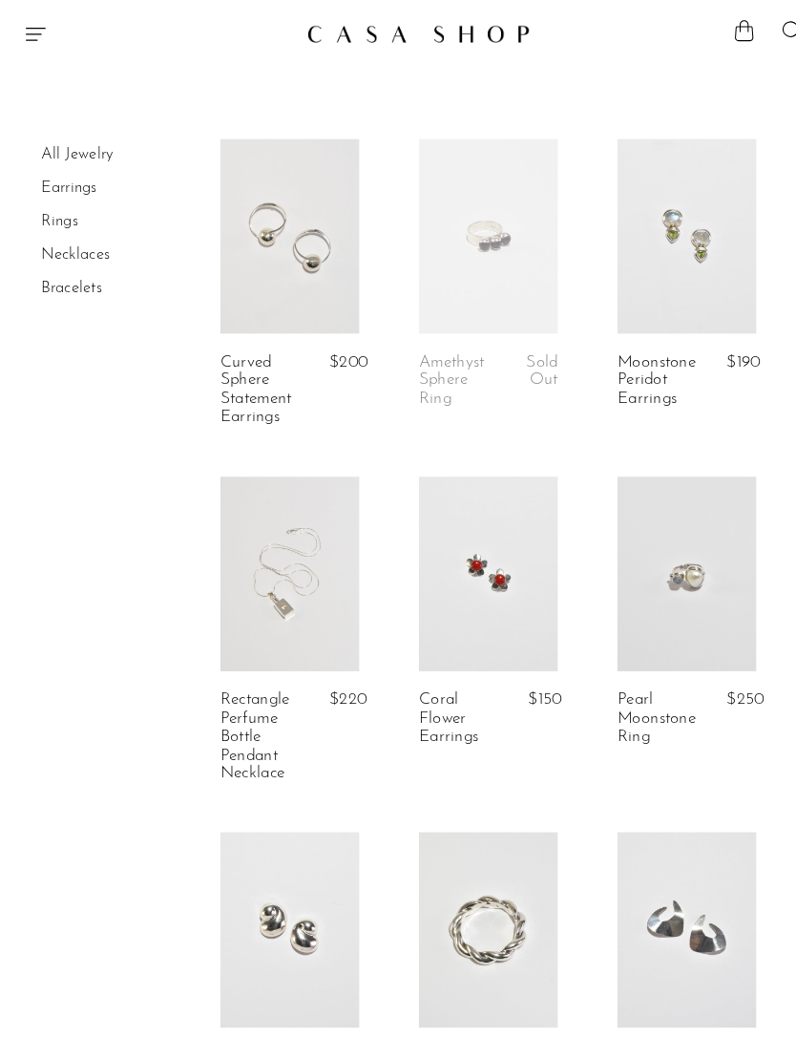
scroll to position [2920, 0]
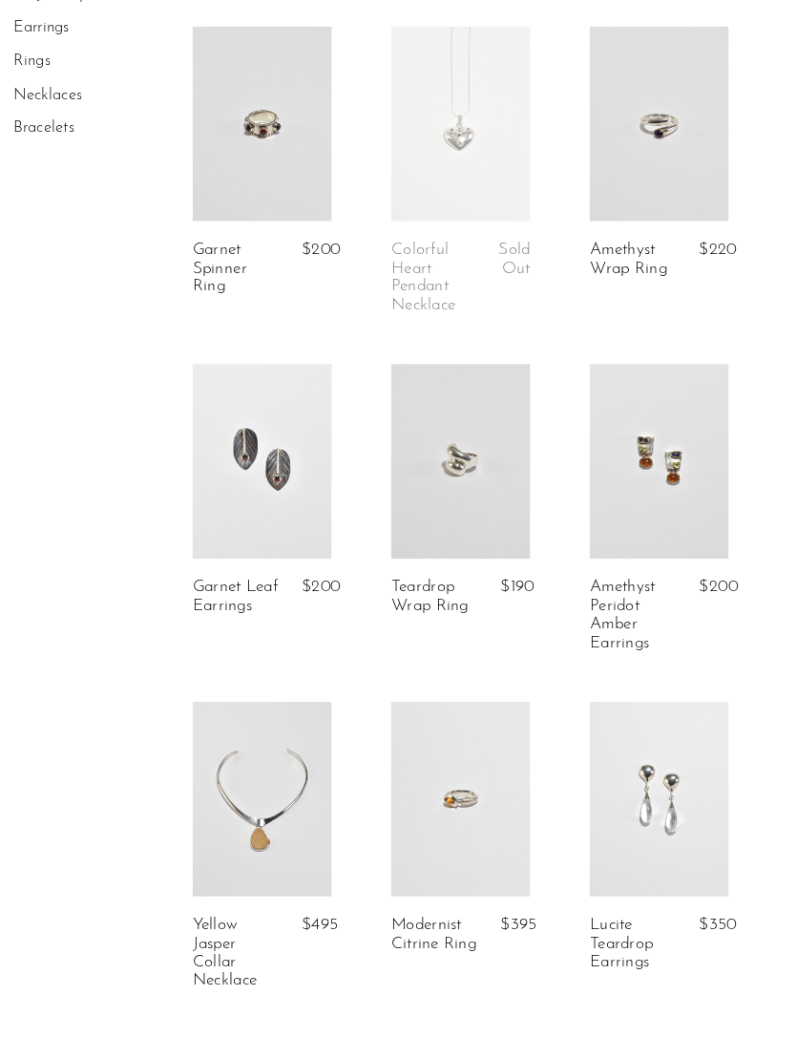
click at [661, 438] on link at bounding box center [661, 483] width 134 height 187
click at [40, 91] on link "Rings" at bounding box center [57, 98] width 35 height 15
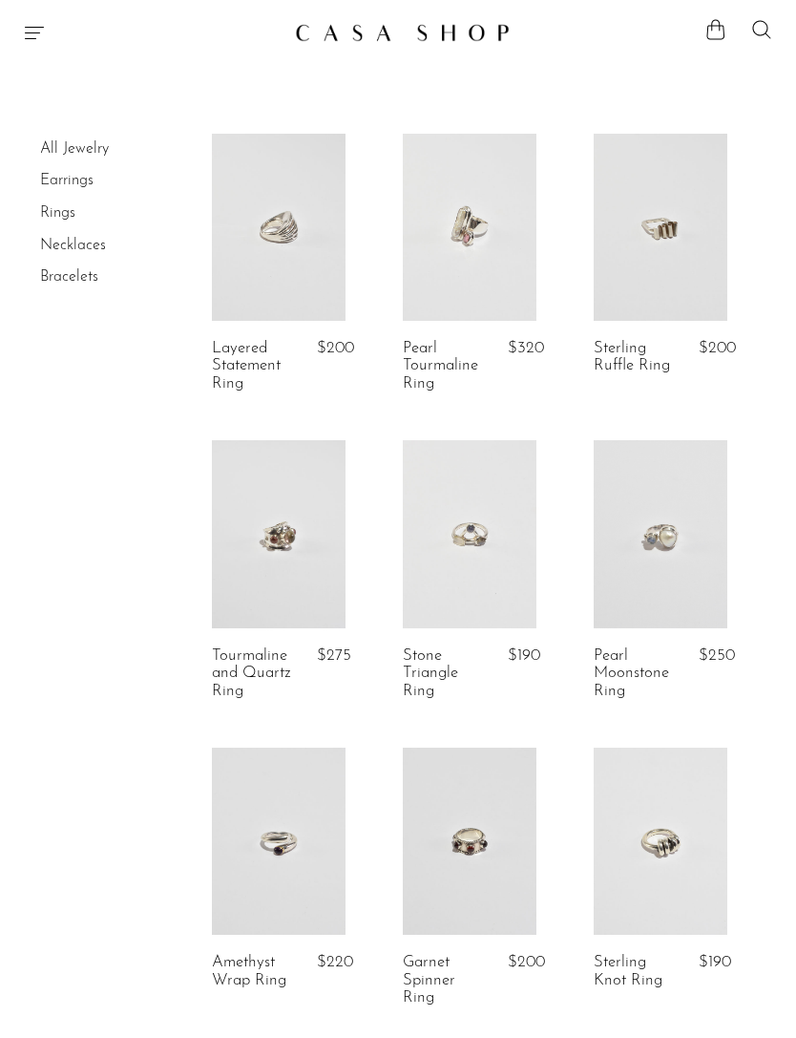
click at [489, 559] on link at bounding box center [470, 533] width 134 height 187
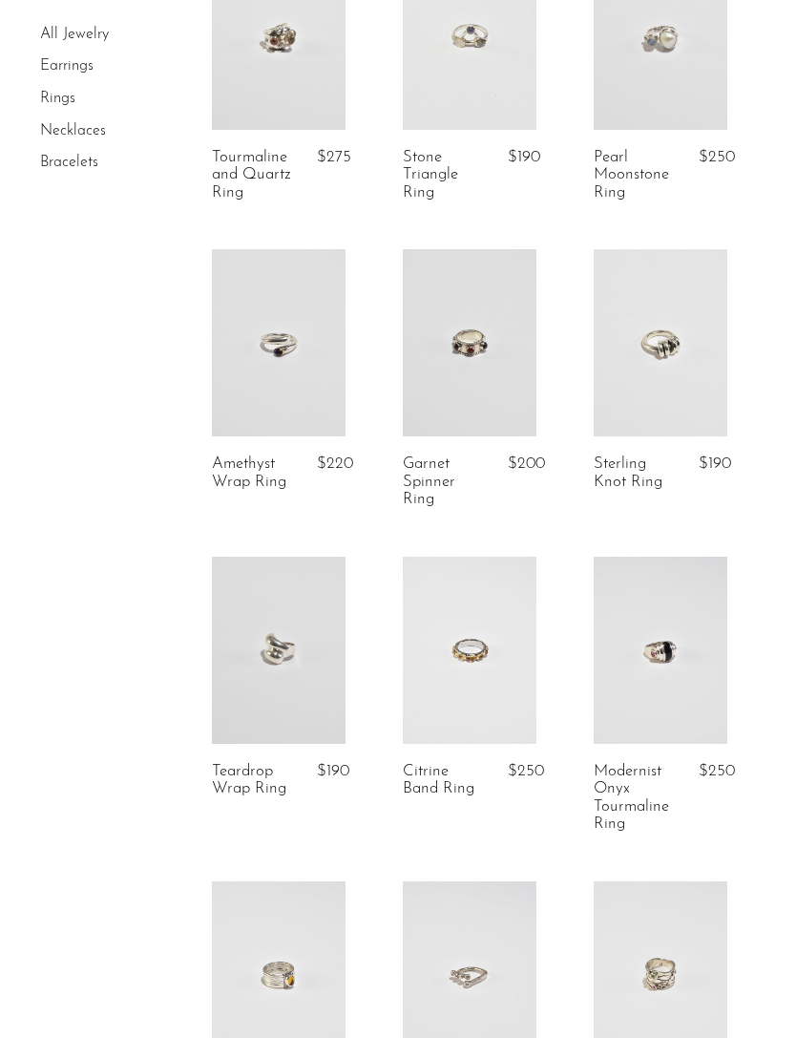
scroll to position [500, 0]
click at [289, 390] on link at bounding box center [279, 340] width 134 height 187
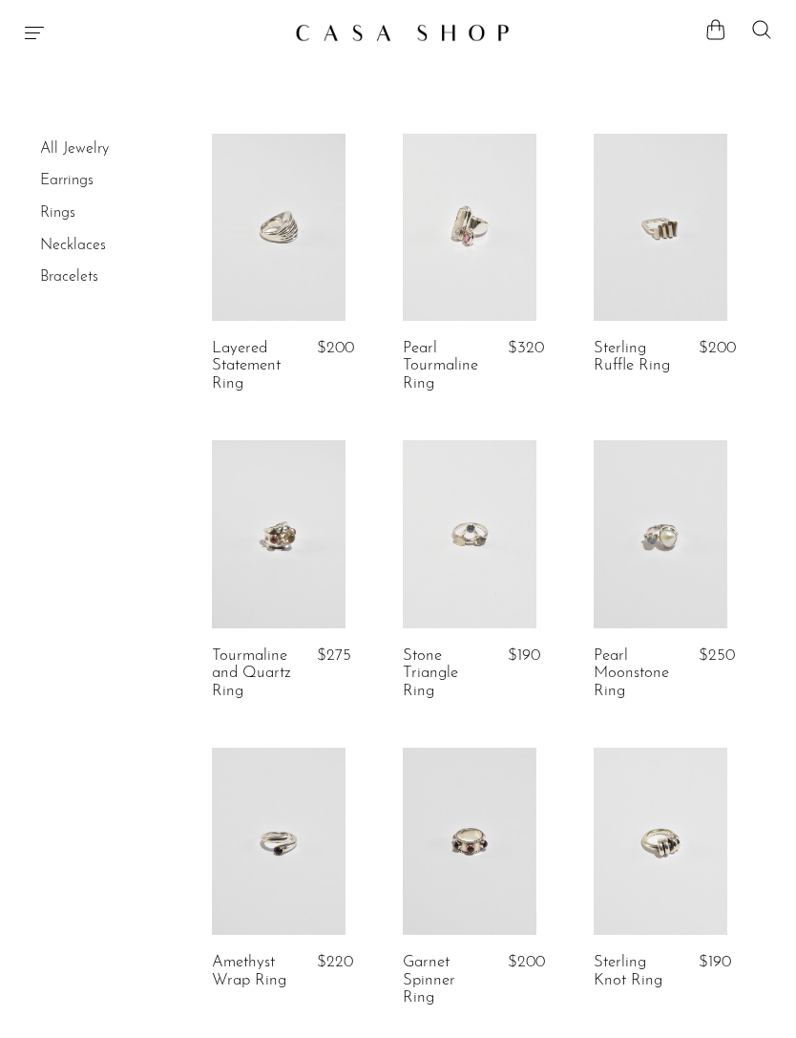
scroll to position [561, 0]
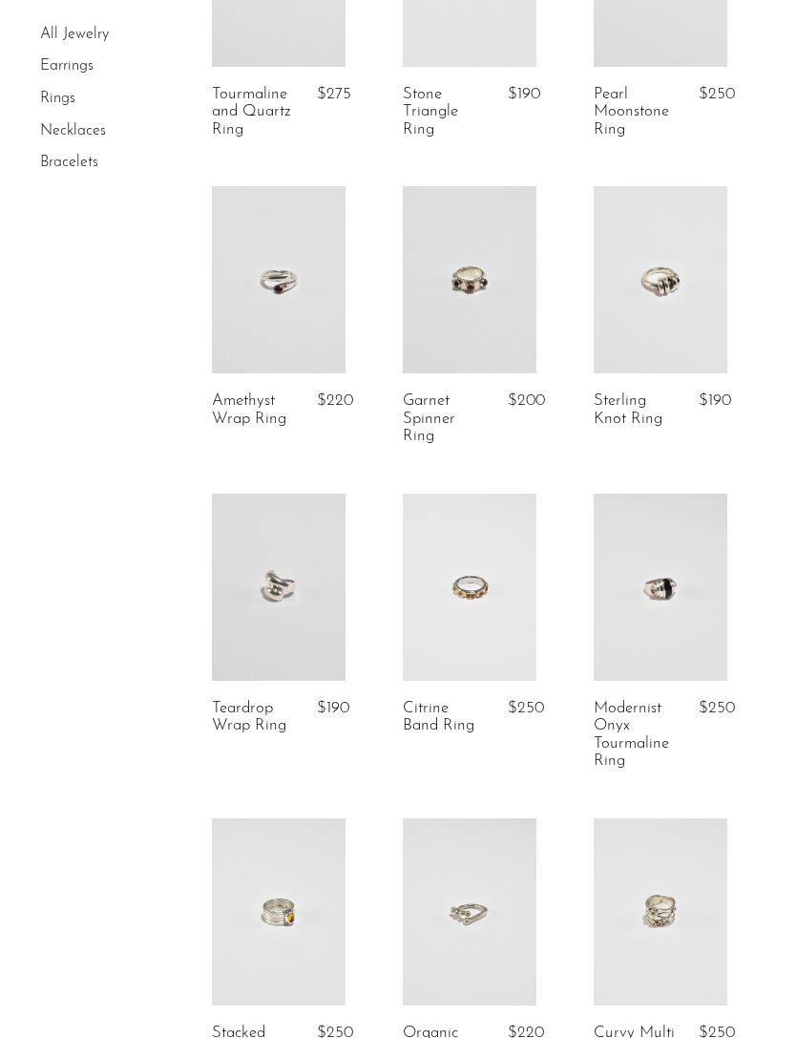
click at [496, 591] on link at bounding box center [470, 587] width 134 height 187
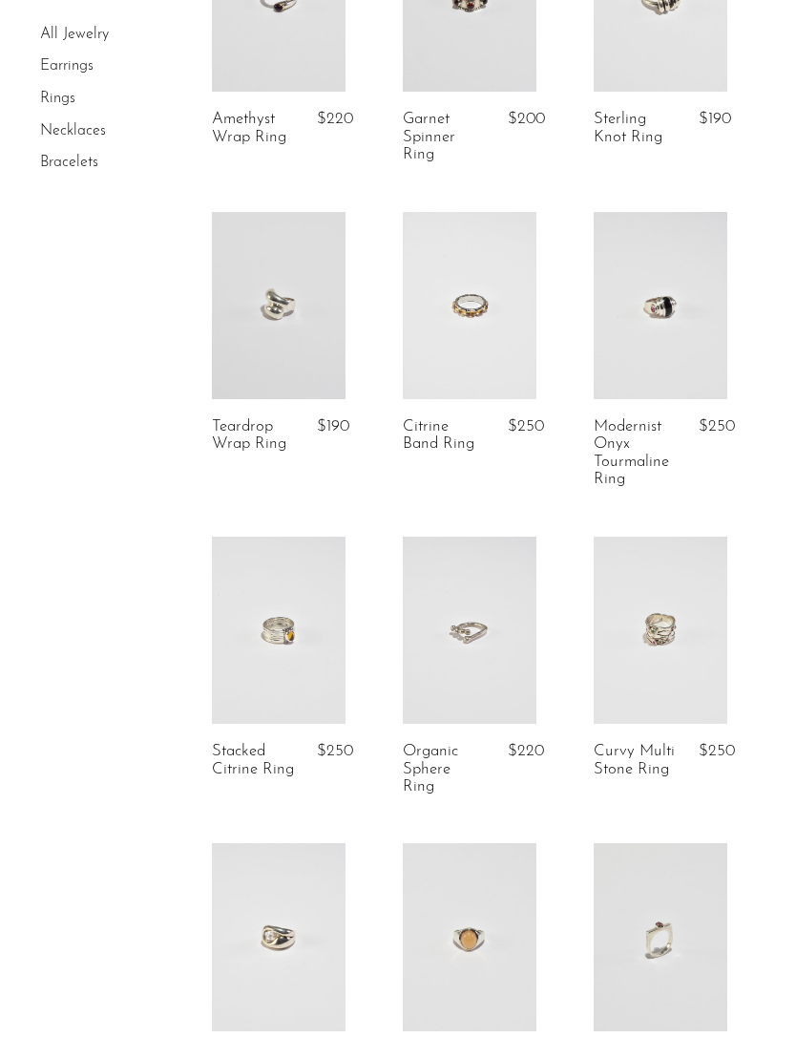
scroll to position [855, 0]
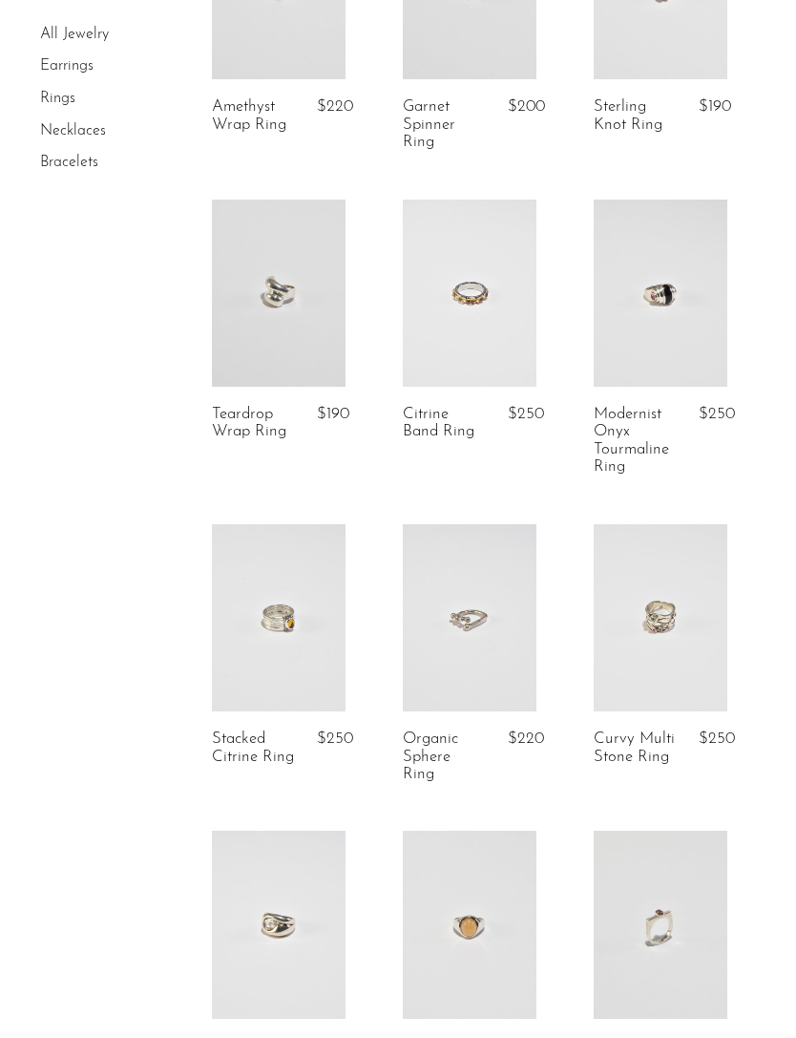
click at [723, 313] on link at bounding box center [661, 293] width 134 height 187
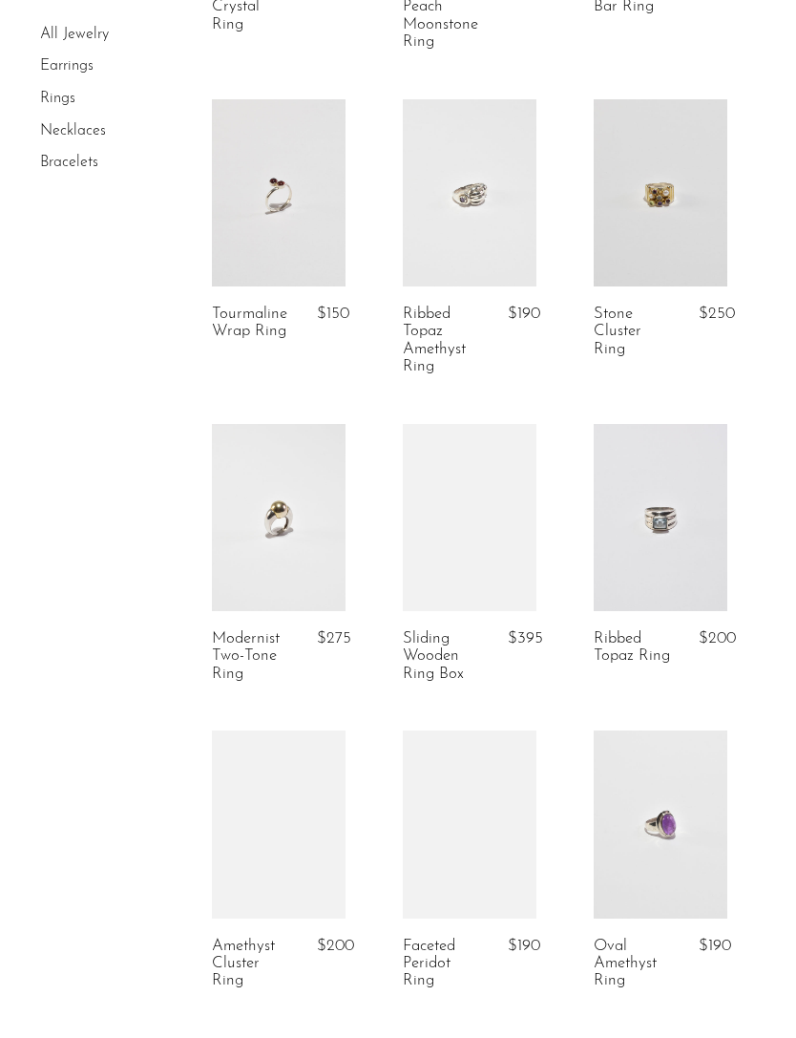
scroll to position [1926, 0]
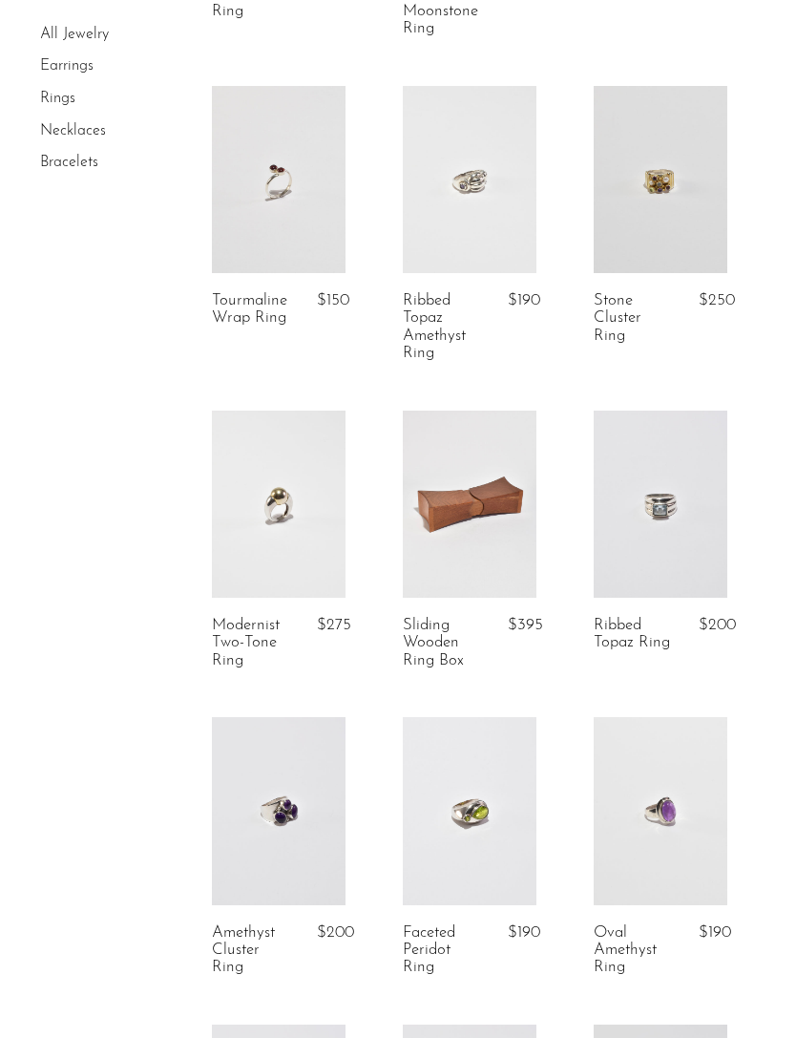
click at [686, 530] on link at bounding box center [661, 504] width 134 height 187
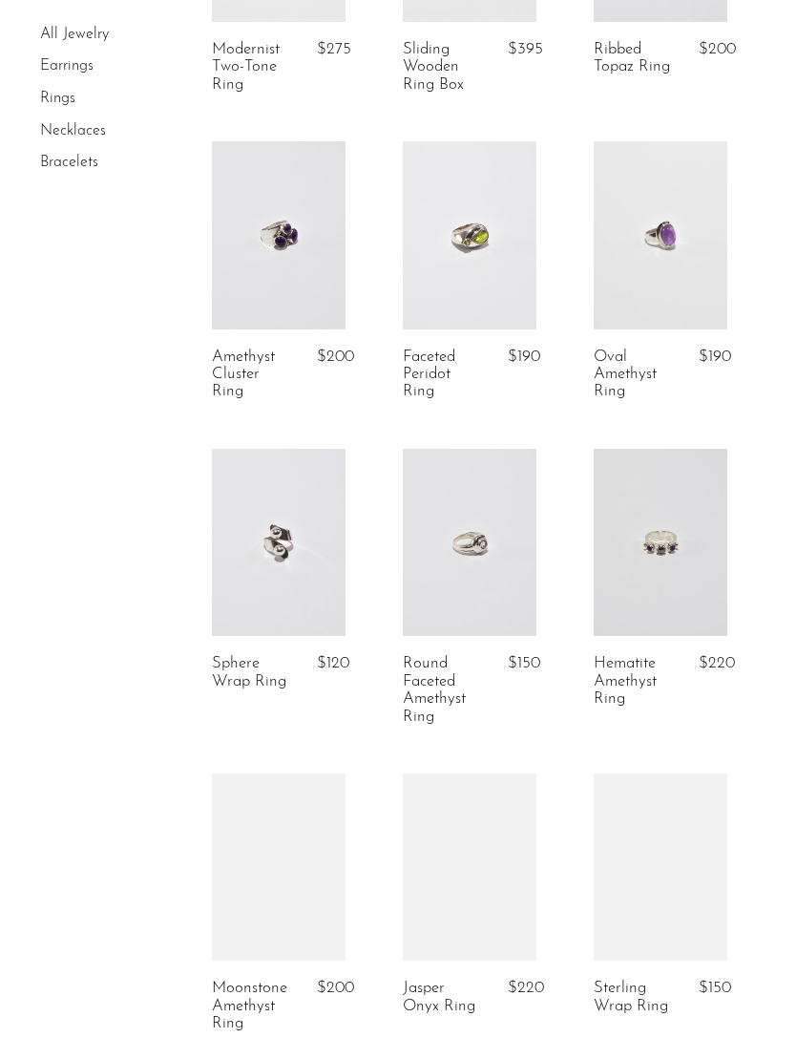
scroll to position [2508, 0]
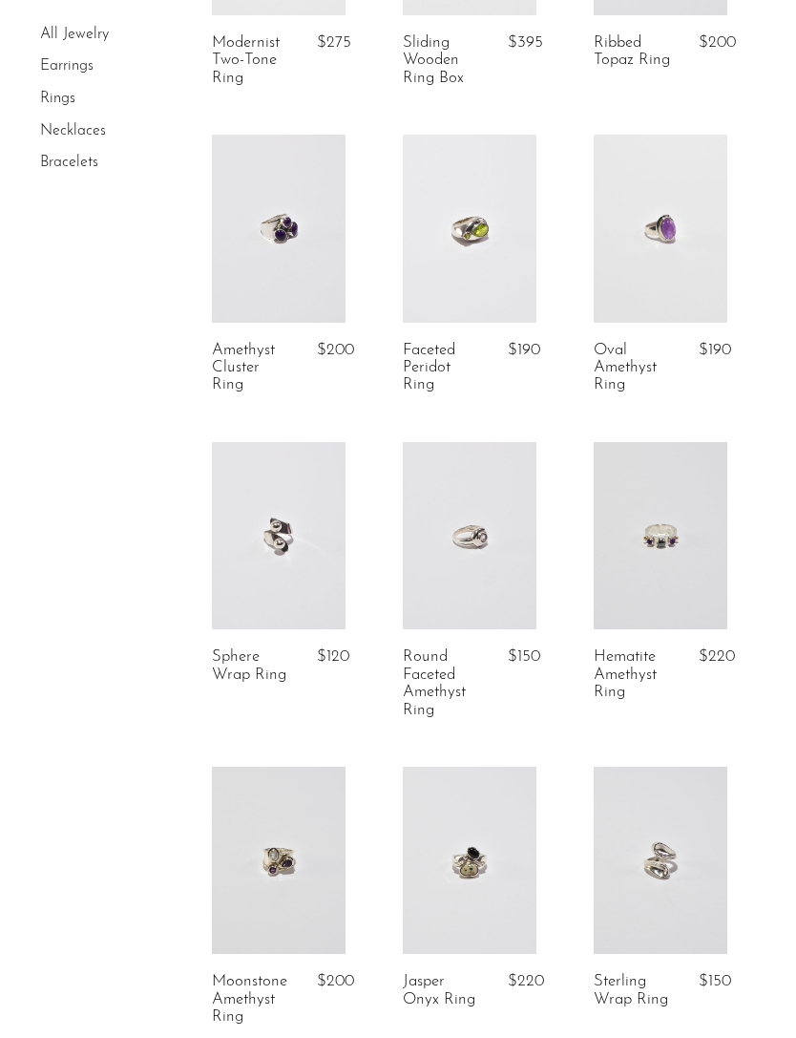
click at [485, 551] on link at bounding box center [470, 535] width 134 height 187
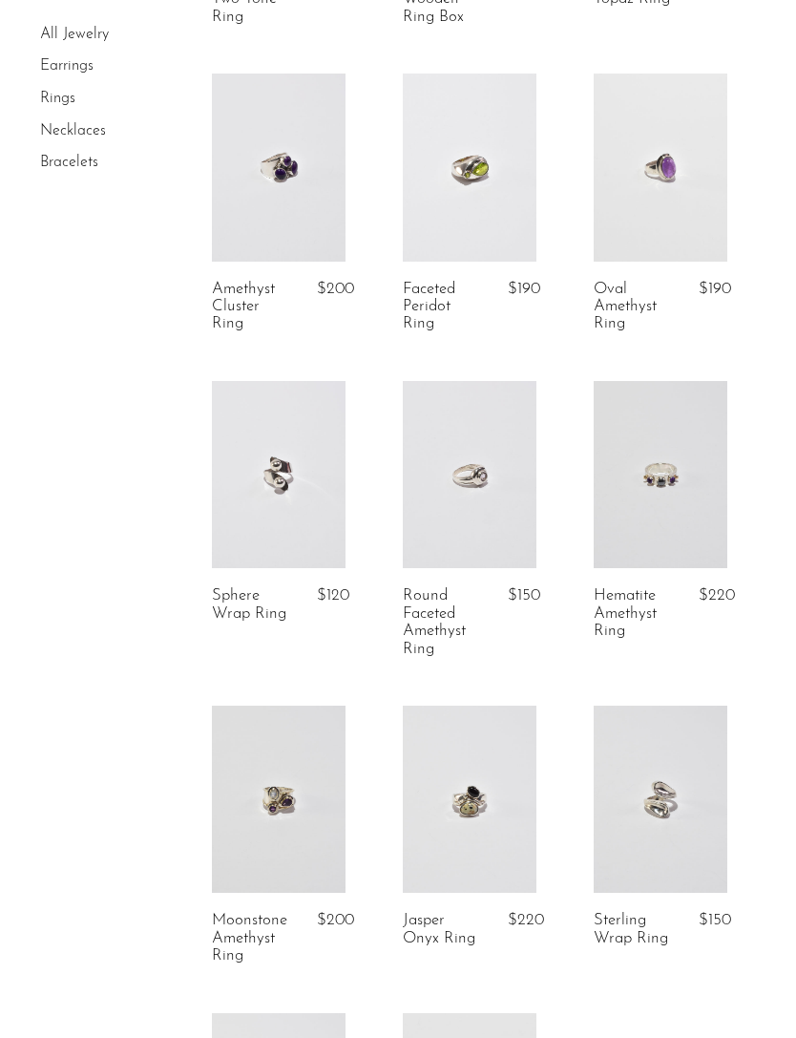
click at [686, 472] on link at bounding box center [661, 474] width 134 height 187
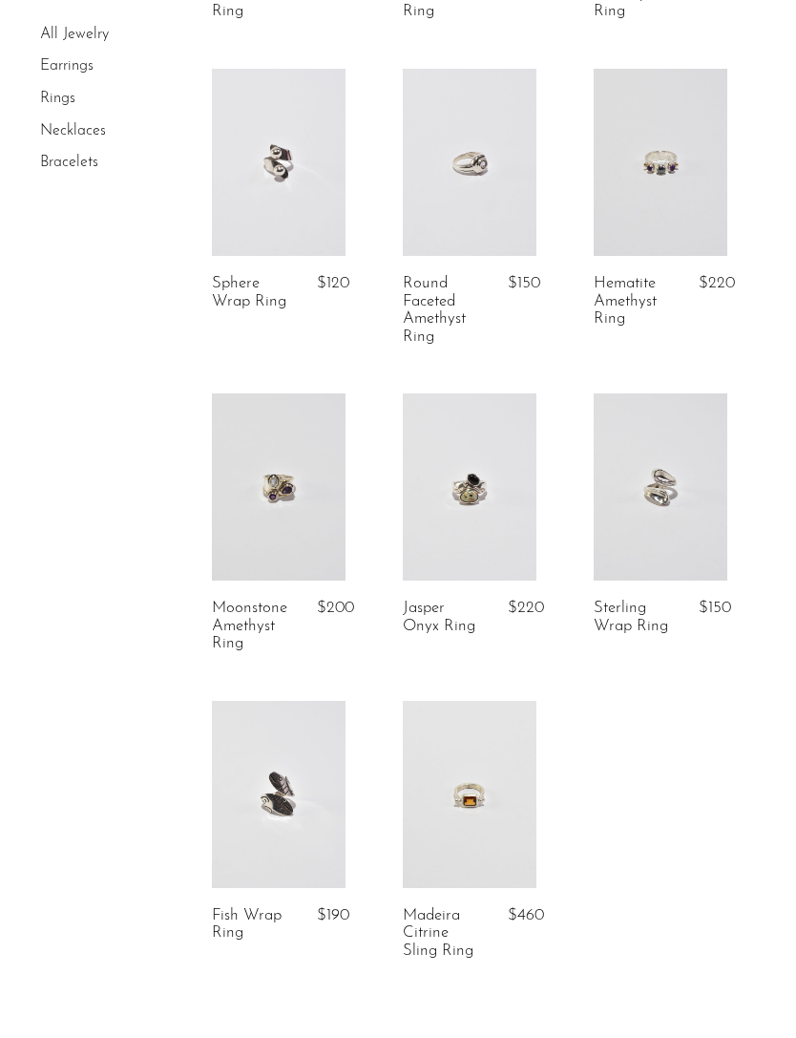
scroll to position [2889, 0]
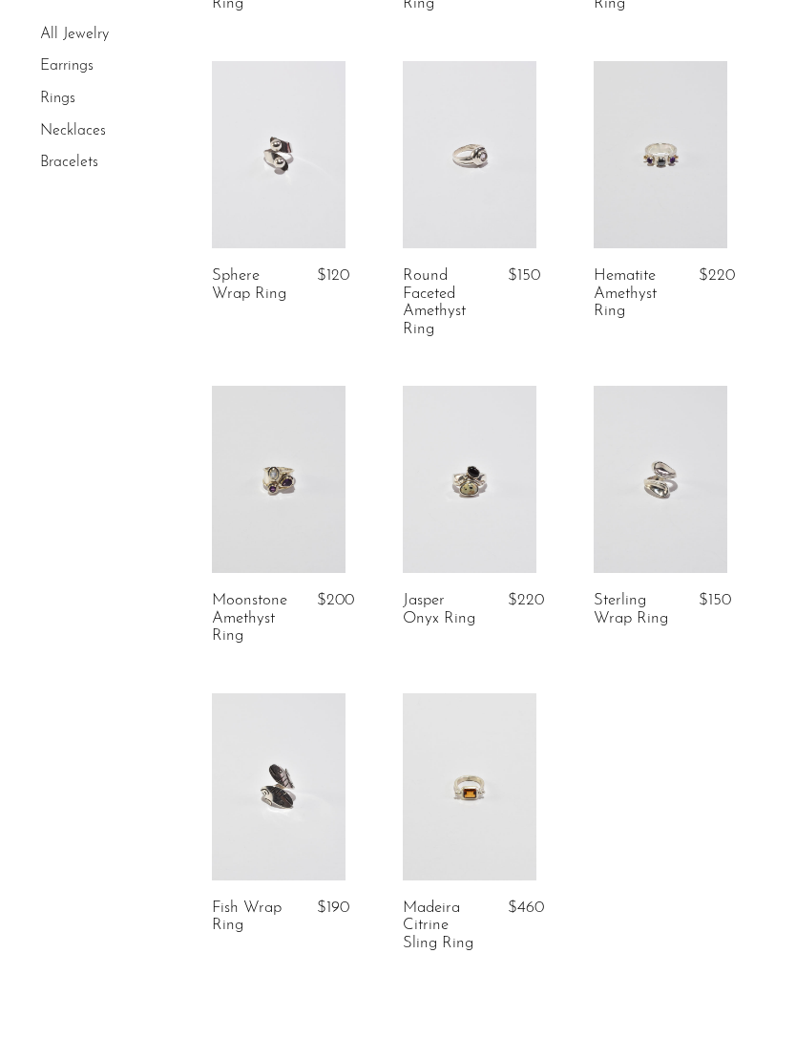
click at [638, 592] on link "Sterling Wrap Ring" at bounding box center [635, 609] width 82 height 35
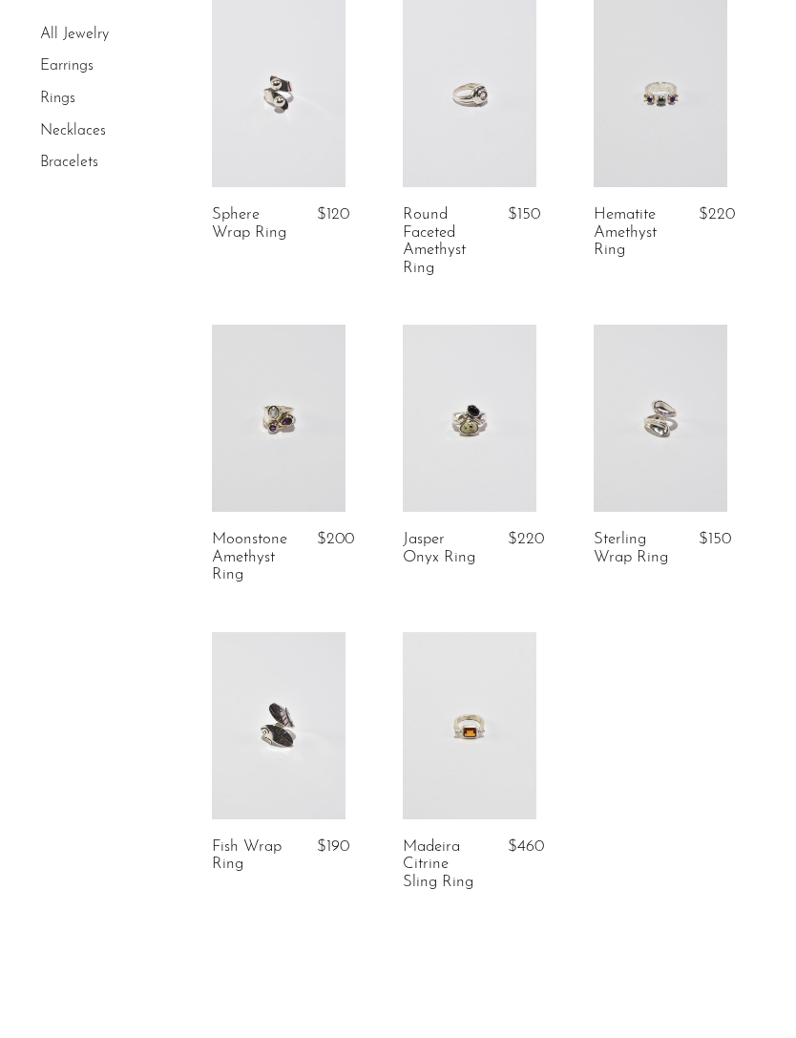
click at [482, 733] on link at bounding box center [470, 725] width 134 height 187
click at [489, 426] on link at bounding box center [470, 418] width 134 height 187
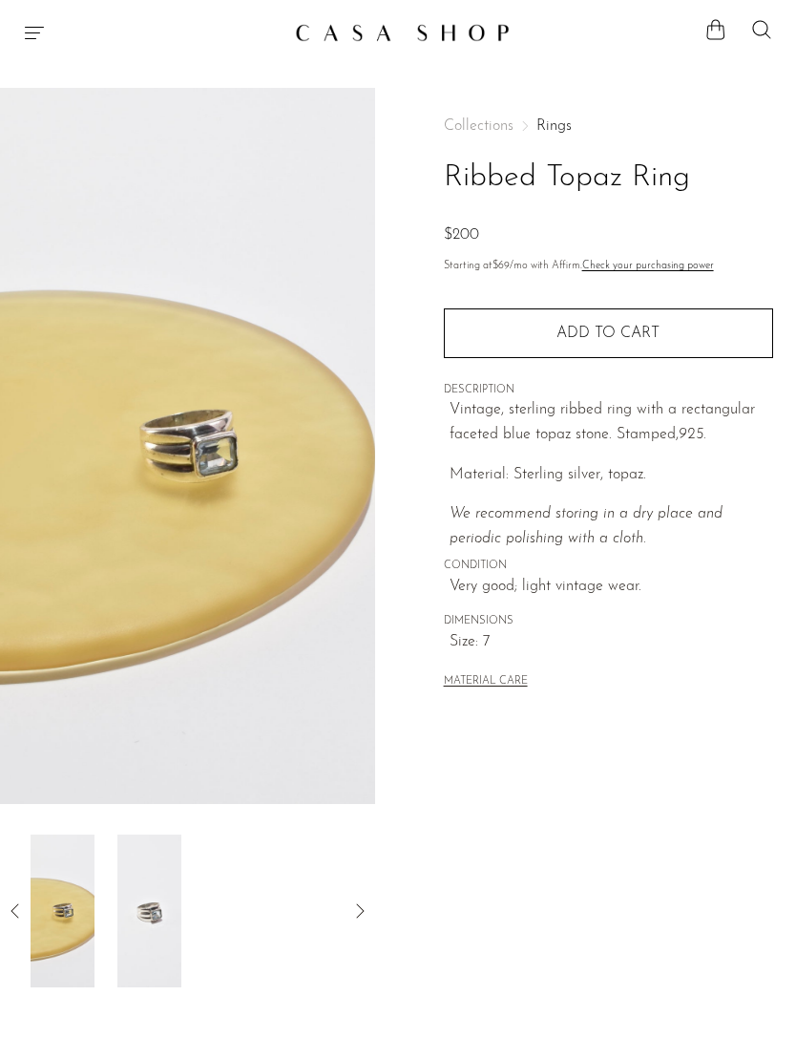
click at [166, 907] on div at bounding box center [188, 910] width 314 height 153
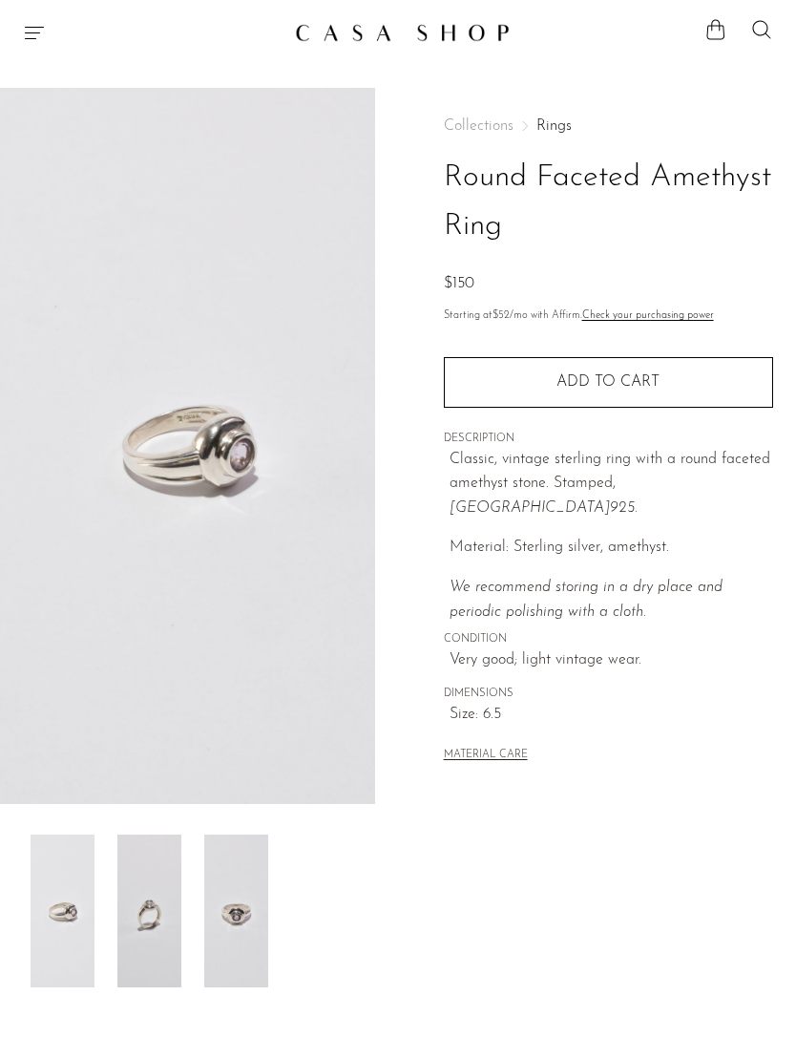
click at [158, 913] on img at bounding box center [149, 910] width 64 height 153
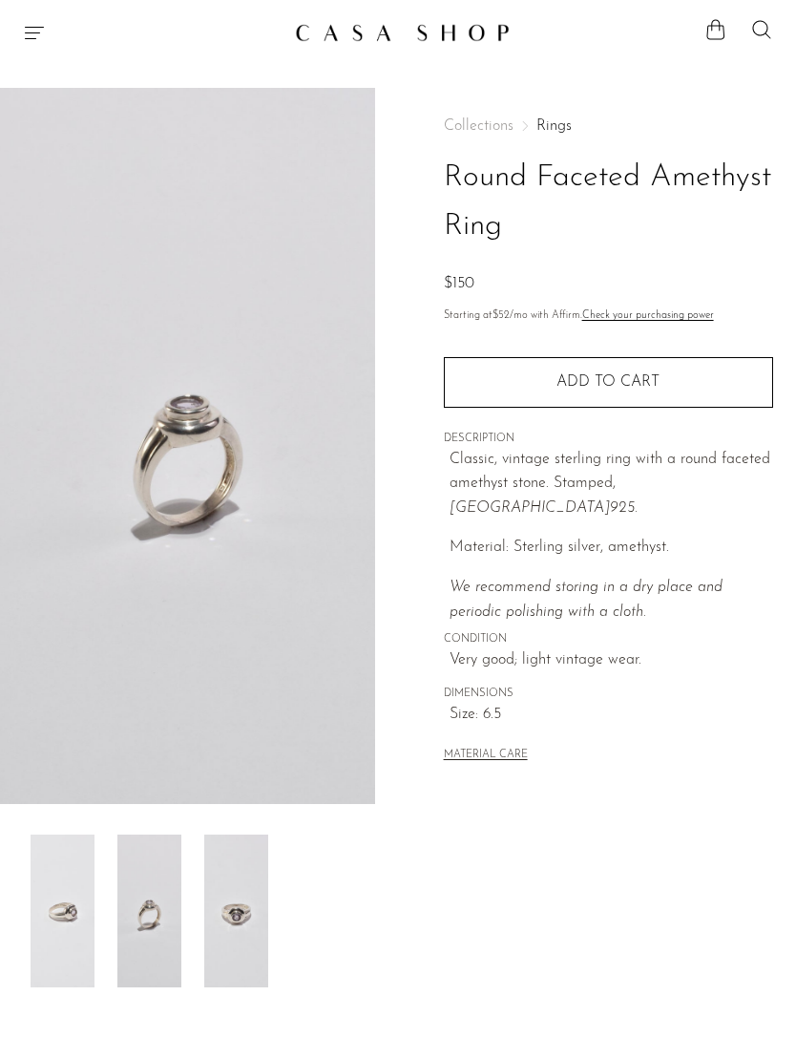
click at [232, 884] on img at bounding box center [236, 910] width 64 height 153
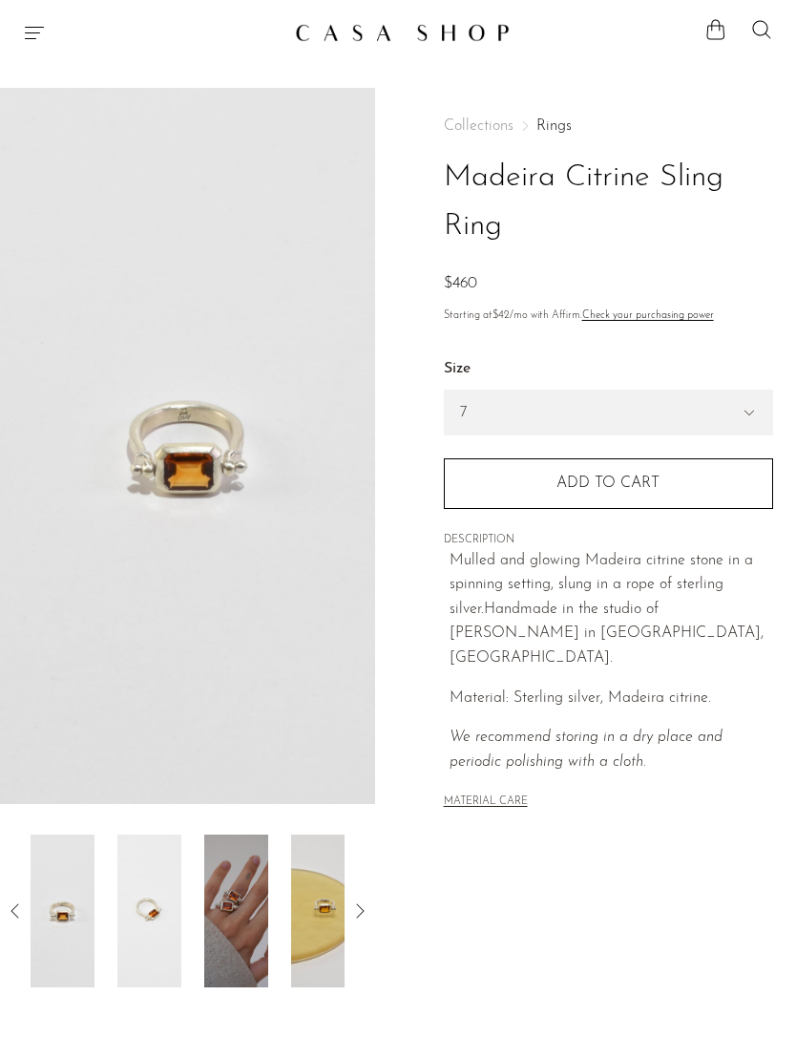
click at [747, 412] on select "6 7 8" at bounding box center [608, 412] width 327 height 44
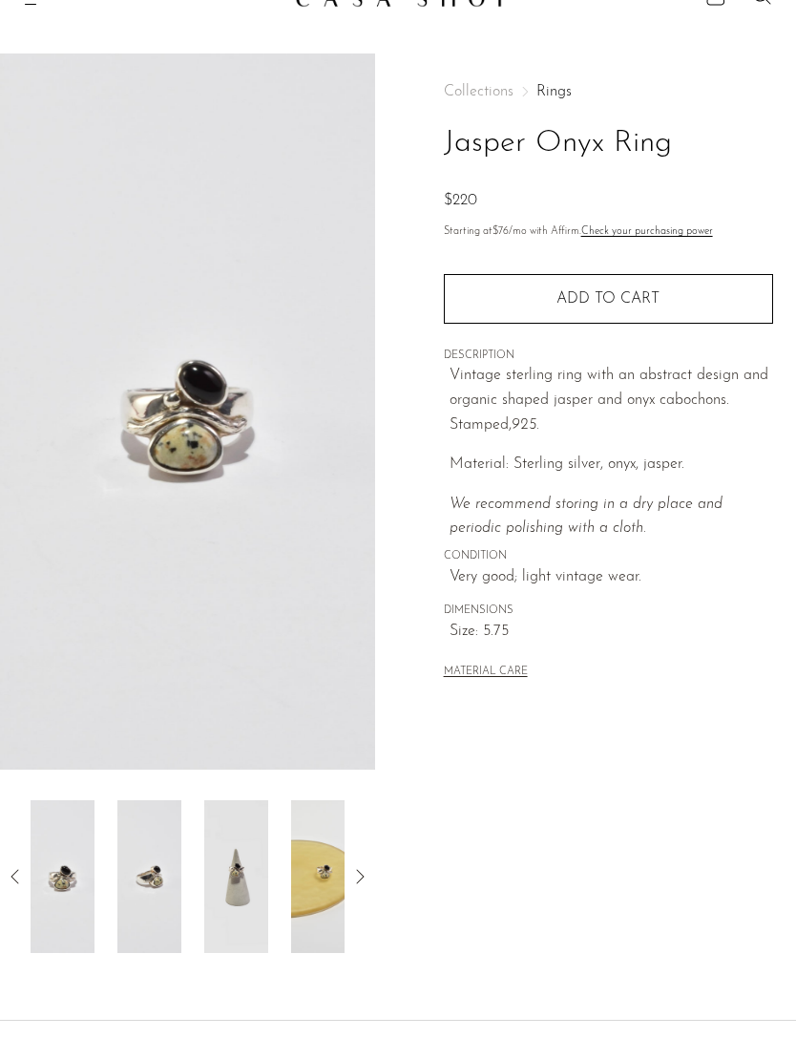
scroll to position [40, 0]
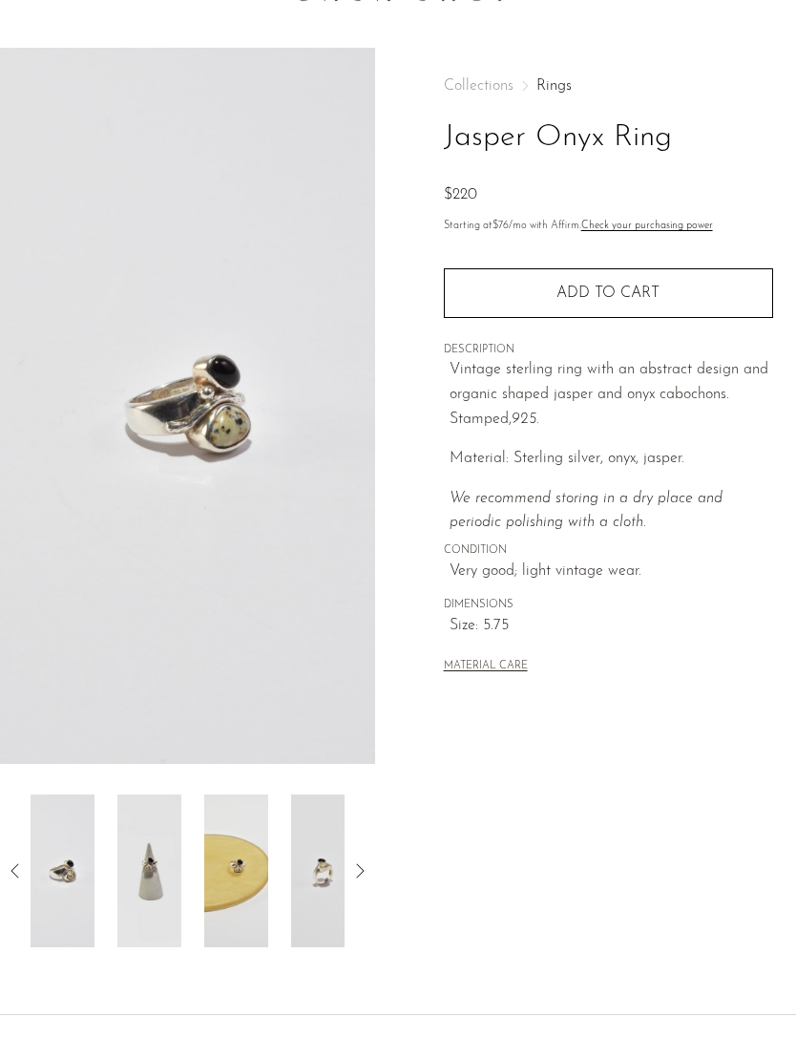
click at [179, 856] on img at bounding box center [149, 870] width 64 height 153
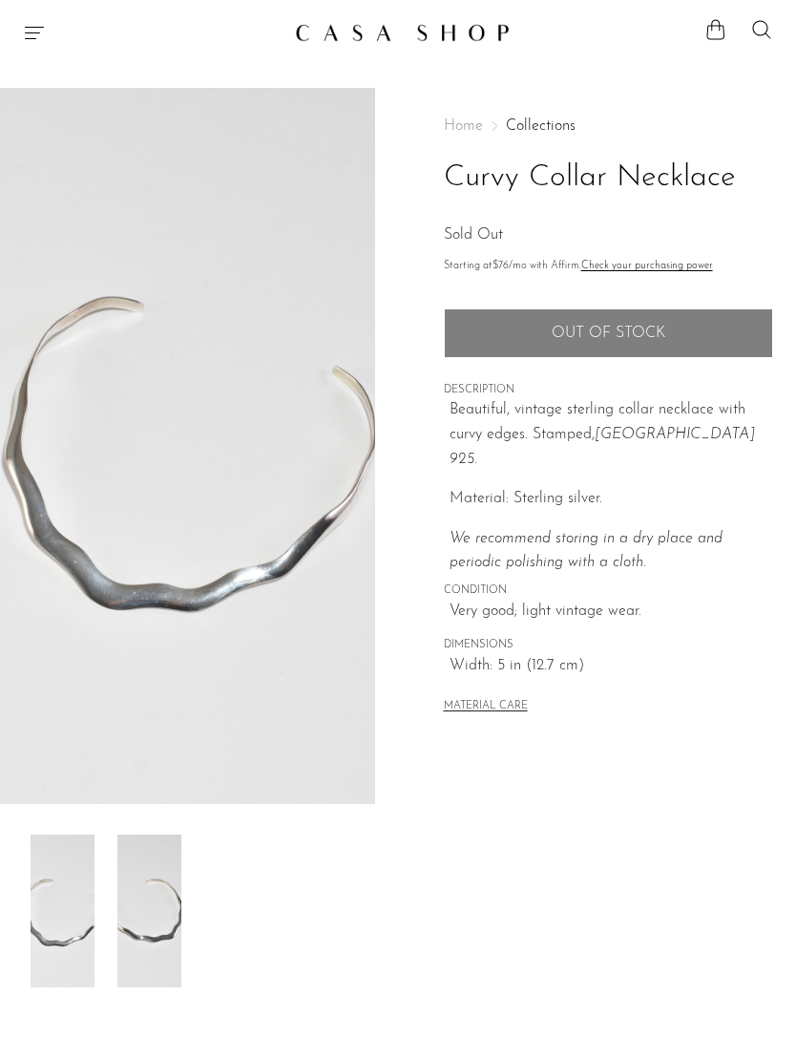
click at [454, 26] on img at bounding box center [402, 32] width 215 height 19
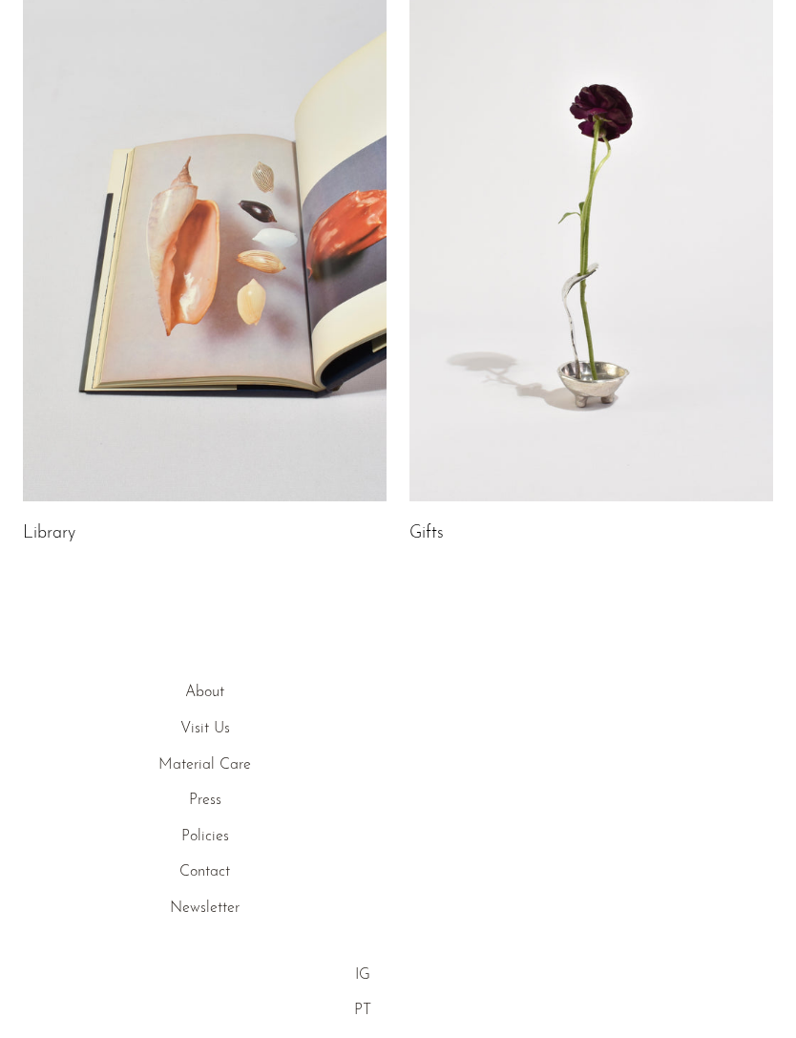
scroll to position [779, 0]
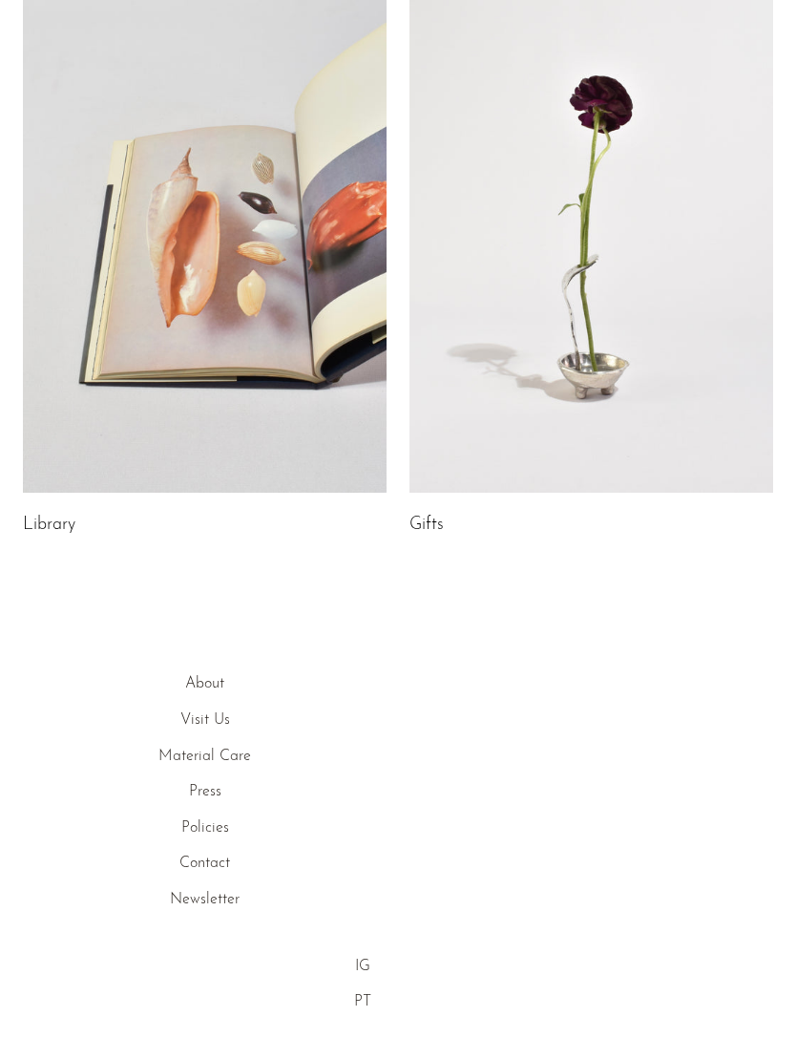
click at [219, 714] on link "Visit Us" at bounding box center [205, 719] width 50 height 15
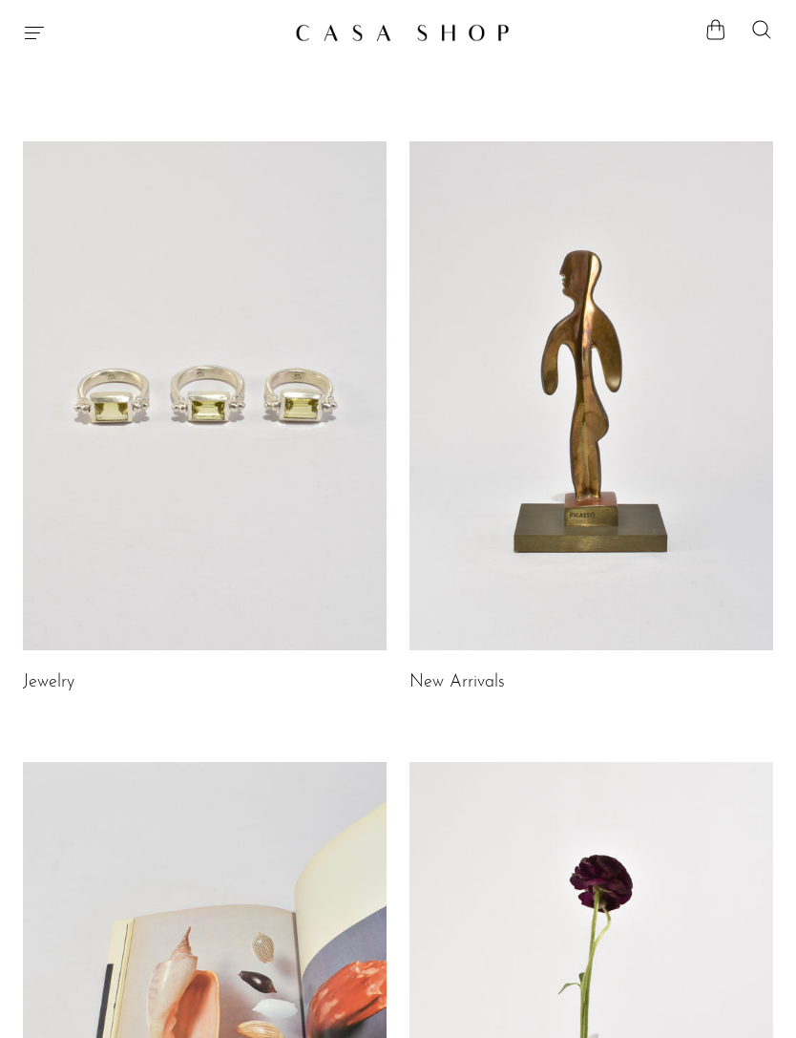
click at [482, 665] on article "New Arrivals" at bounding box center [592, 419] width 364 height 556
click at [610, 498] on link at bounding box center [592, 396] width 364 height 510
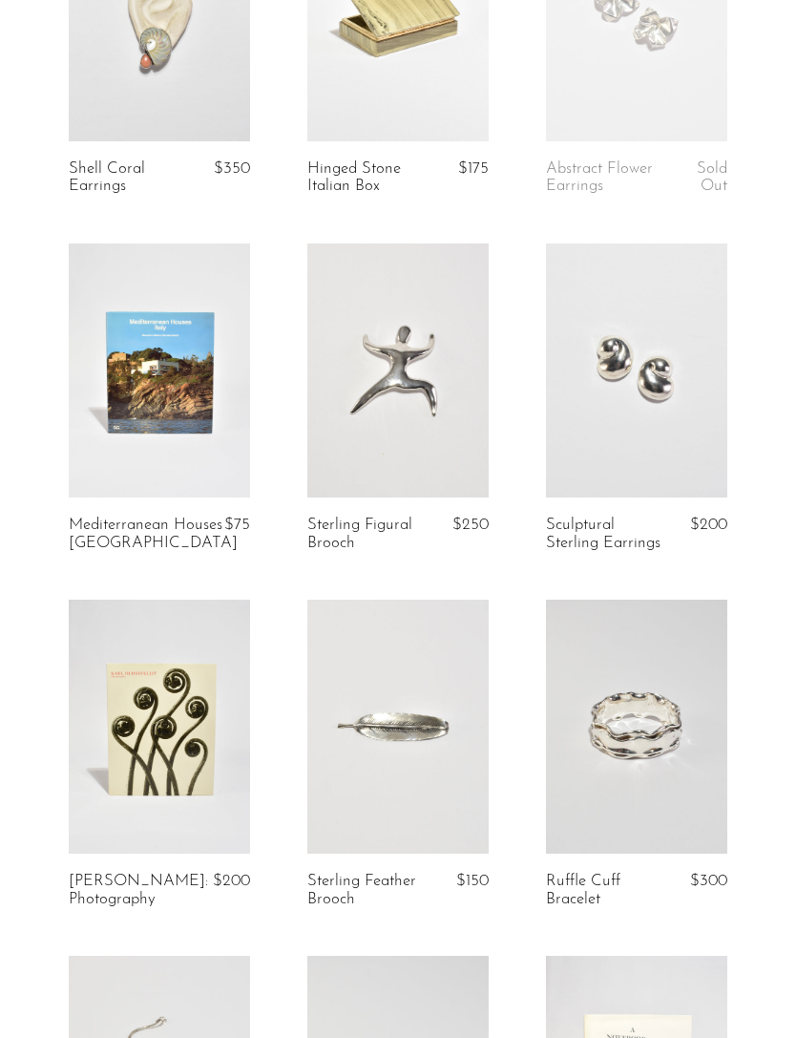
scroll to position [2027, 0]
click at [649, 423] on link at bounding box center [636, 371] width 181 height 254
